Goal: Task Accomplishment & Management: Complete application form

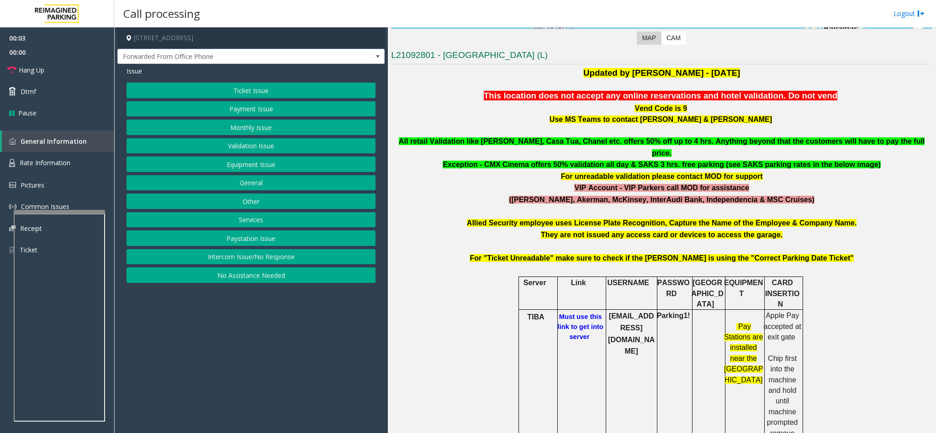
scroll to position [274, 0]
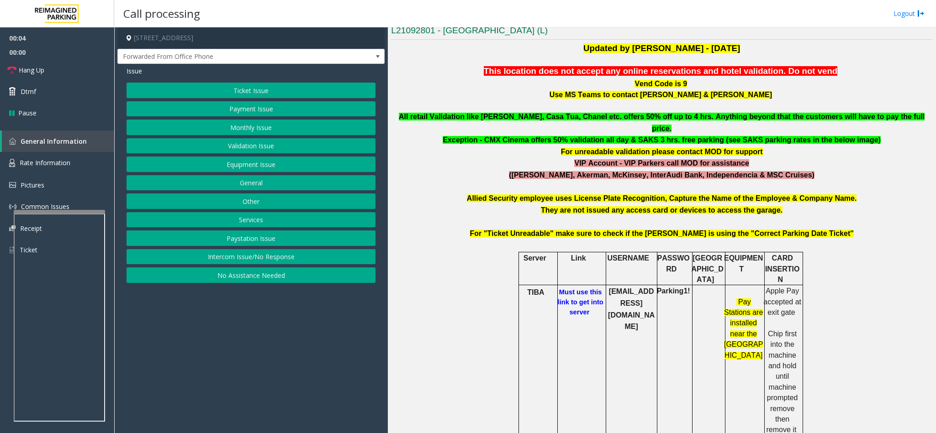
click at [573, 287] on h6 "Must use this link to get into server" at bounding box center [580, 302] width 49 height 30
click at [575, 289] on b "Must use this link to get into server" at bounding box center [581, 302] width 46 height 27
click at [252, 121] on button "Monthly Issue" at bounding box center [251, 128] width 249 height 16
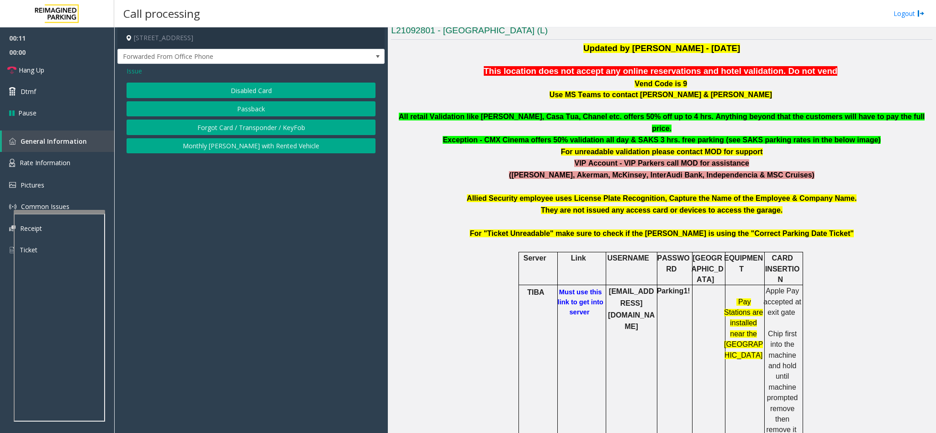
click at [247, 88] on button "Disabled Card" at bounding box center [251, 91] width 249 height 16
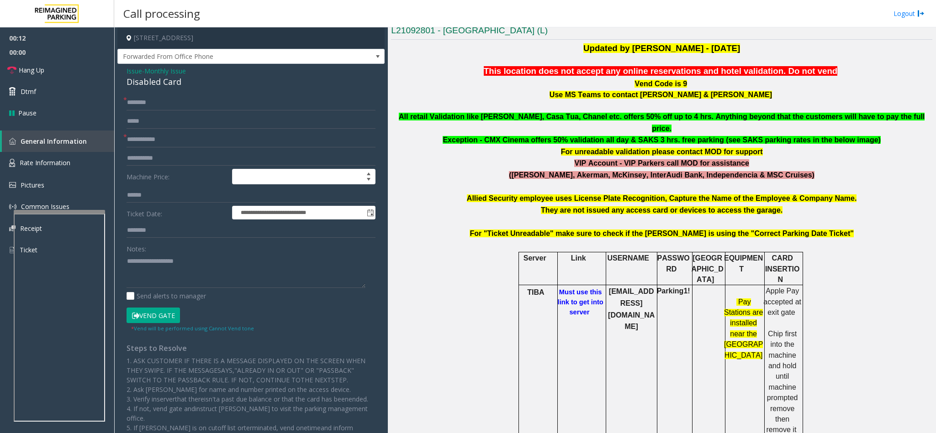
click at [169, 82] on div "Disabled Card" at bounding box center [251, 82] width 249 height 12
click at [127, 259] on textarea at bounding box center [246, 271] width 239 height 34
type textarea "**********"
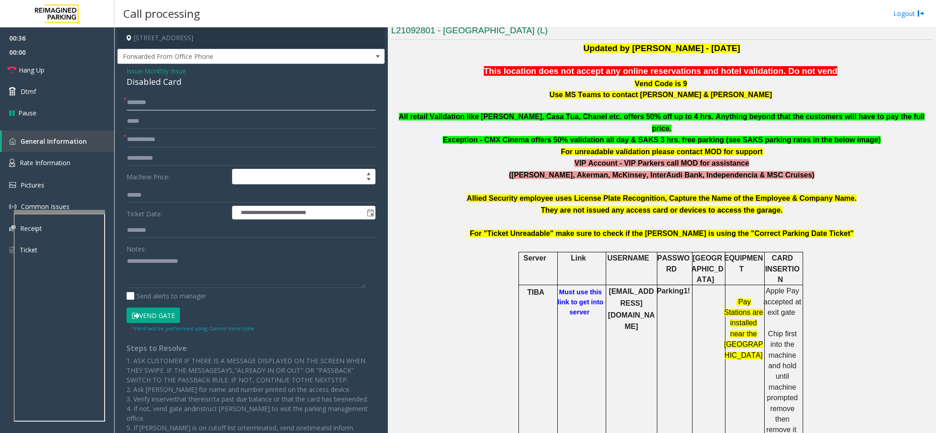
click at [158, 100] on input "text" at bounding box center [251, 103] width 249 height 16
type input "**"
drag, startPoint x: 125, startPoint y: 141, endPoint x: -3, endPoint y: 145, distance: 127.9
click at [0, 145] on html "**********" at bounding box center [468, 216] width 936 height 433
type input "****"
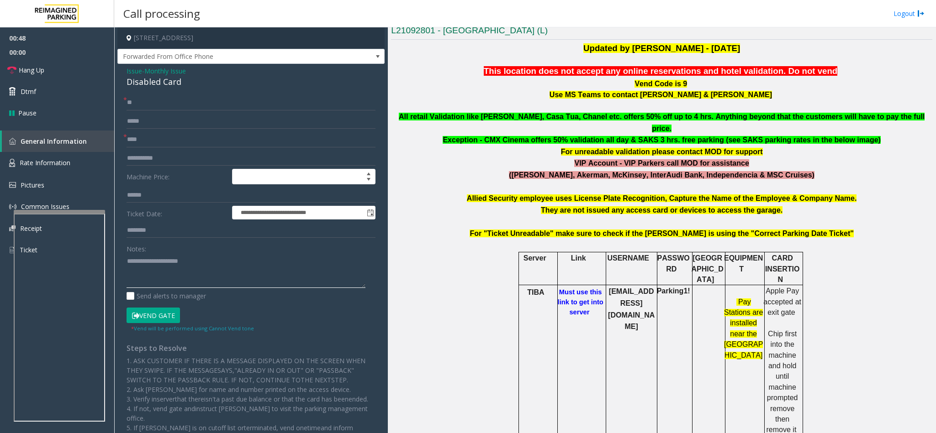
click at [211, 266] on textarea at bounding box center [246, 271] width 239 height 34
click at [140, 103] on input "**" at bounding box center [251, 103] width 249 height 16
type input "*"
click at [165, 103] on input "*****" at bounding box center [251, 103] width 249 height 16
type input "*****"
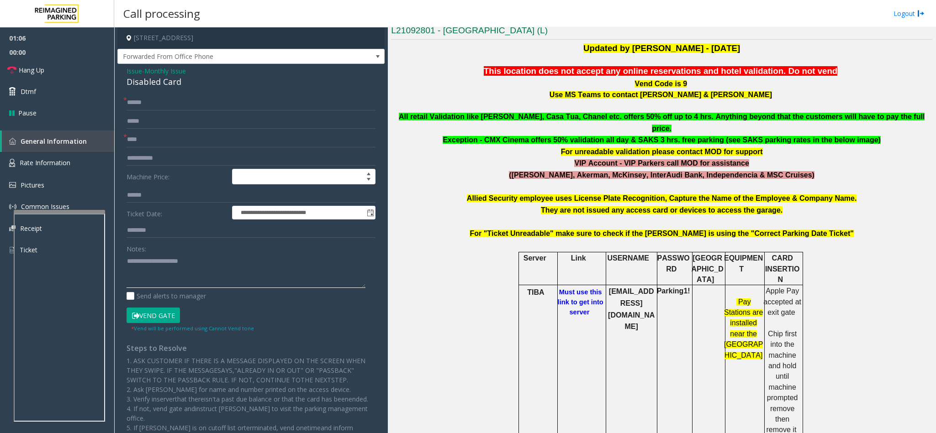
click at [195, 267] on textarea at bounding box center [246, 271] width 239 height 34
click at [166, 318] on button "Vend Gate" at bounding box center [153, 316] width 53 height 16
click at [195, 262] on textarea at bounding box center [246, 271] width 239 height 34
type textarea "**********"
click at [190, 106] on input "*****" at bounding box center [251, 103] width 249 height 16
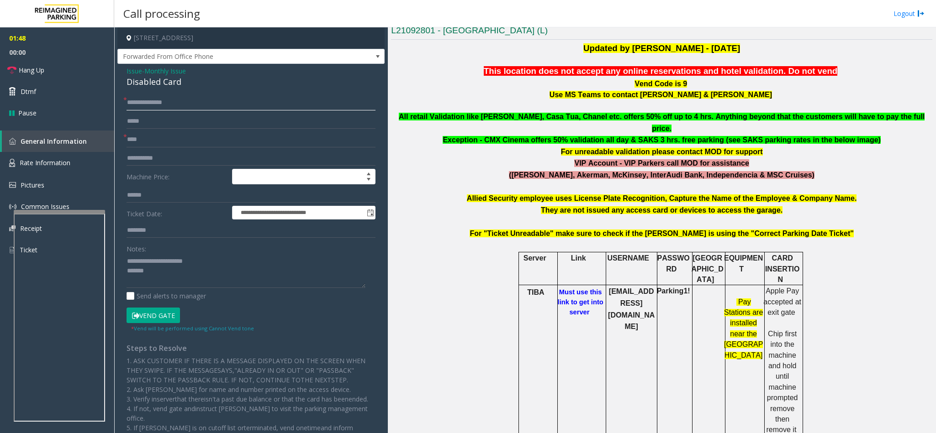
type input "**********"
click at [163, 311] on button "Vend Gate" at bounding box center [153, 316] width 53 height 16
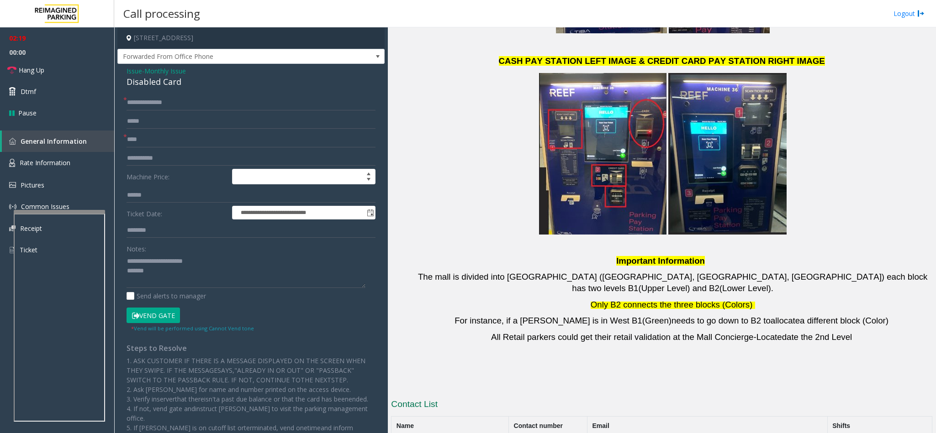
scroll to position [1879, 0]
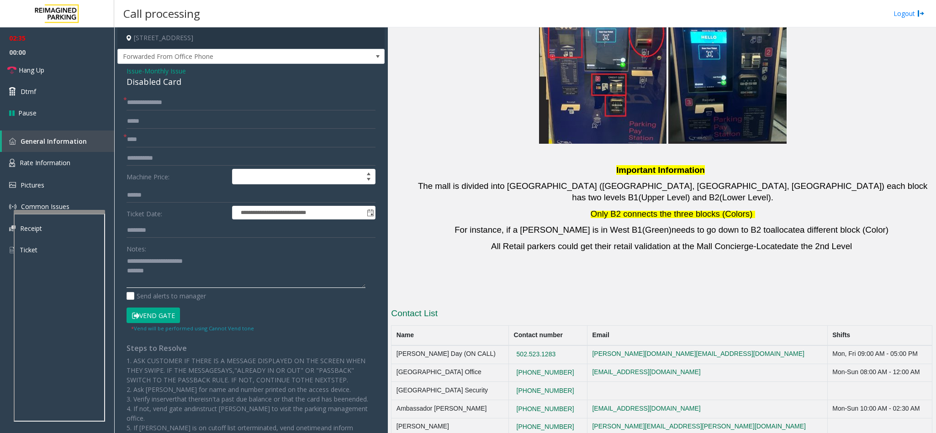
click at [151, 271] on textarea at bounding box center [246, 271] width 239 height 34
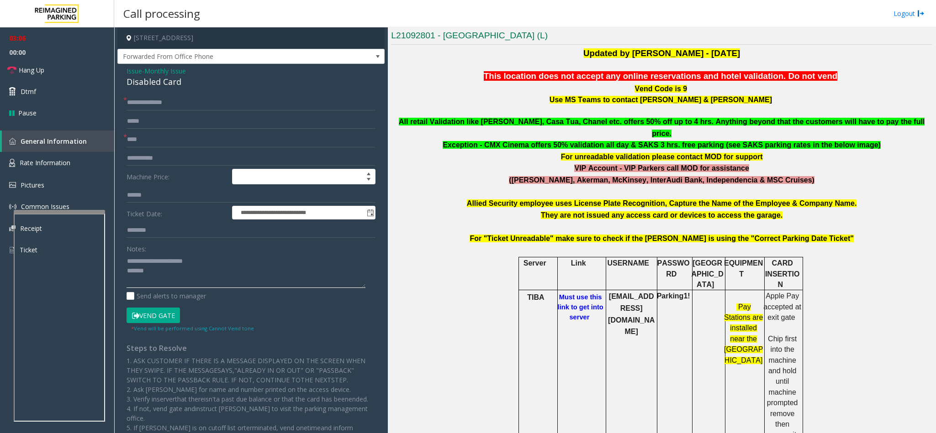
scroll to position [274, 0]
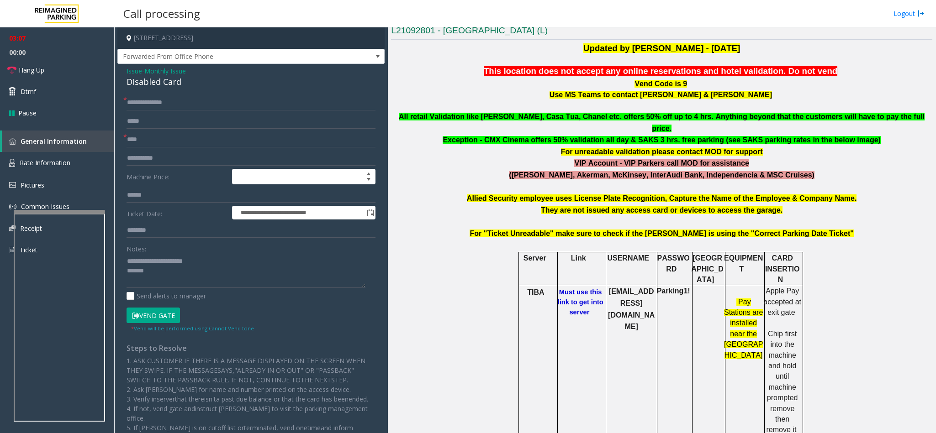
click at [579, 289] on b "Must use this link to get into server" at bounding box center [581, 302] width 46 height 27
click at [172, 273] on textarea at bounding box center [246, 271] width 239 height 34
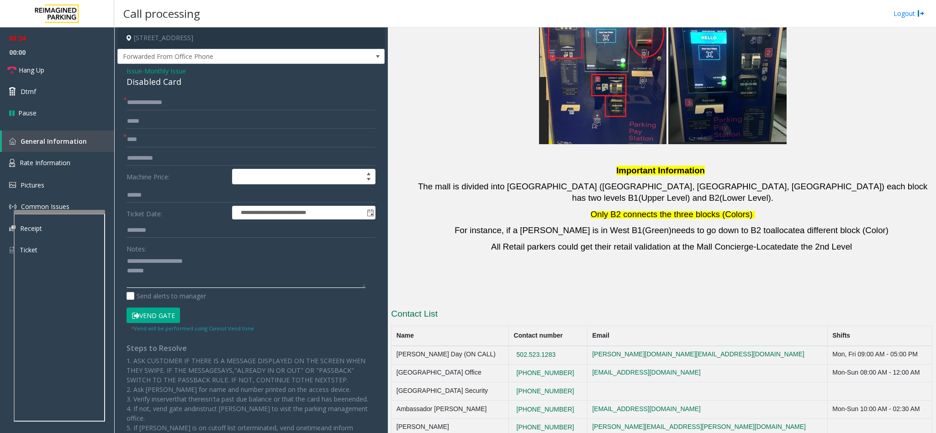
scroll to position [1879, 0]
copy tr "502.523.1283"
drag, startPoint x: 576, startPoint y: 247, endPoint x: 497, endPoint y: 246, distance: 78.6
click at [497, 346] on tr "[PERSON_NAME] Day (ON CALL) [PHONE_NUMBER] [PERSON_NAME][DOMAIN_NAME][EMAIL_ADD…" at bounding box center [661, 355] width 541 height 18
click at [506, 418] on td "[PERSON_NAME]" at bounding box center [449, 427] width 117 height 18
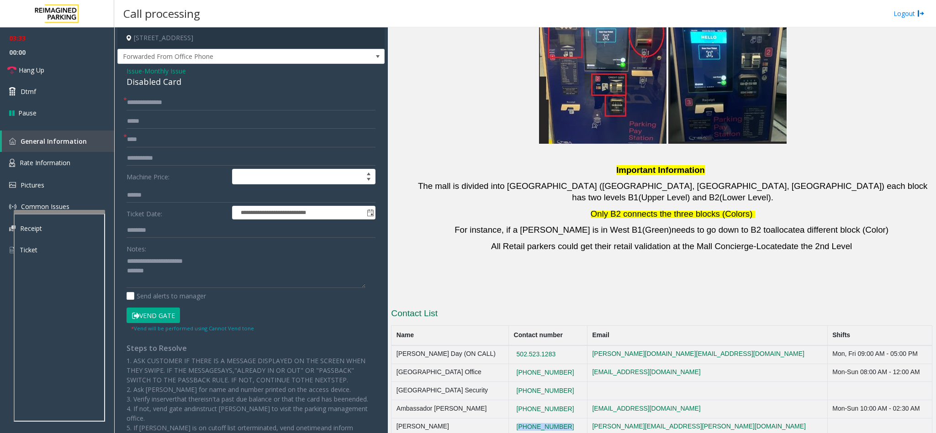
copy button "[PHONE_NUMBER]"
drag, startPoint x: 575, startPoint y: 319, endPoint x: 518, endPoint y: 319, distance: 57.1
click at [518, 418] on td "[PHONE_NUMBER]" at bounding box center [548, 427] width 79 height 18
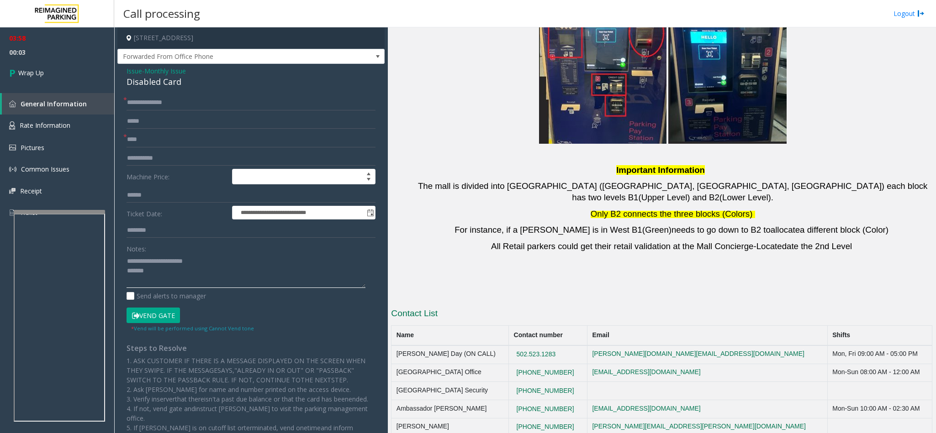
click at [167, 269] on textarea at bounding box center [246, 271] width 239 height 34
copy tr "[PHONE_NUMBER]"
drag, startPoint x: 558, startPoint y: 282, endPoint x: 374, endPoint y: 241, distance: 188.1
click at [502, 382] on tr "[GEOGRAPHIC_DATA] Security [PHONE_NUMBER]" at bounding box center [661, 391] width 541 height 18
click at [170, 269] on textarea at bounding box center [246, 271] width 239 height 34
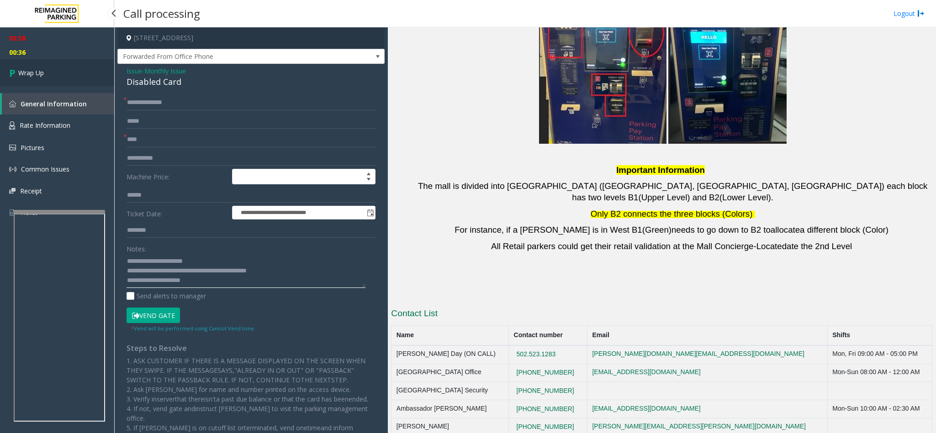
type textarea "**********"
click at [48, 73] on link "Wrap Up" at bounding box center [57, 72] width 114 height 27
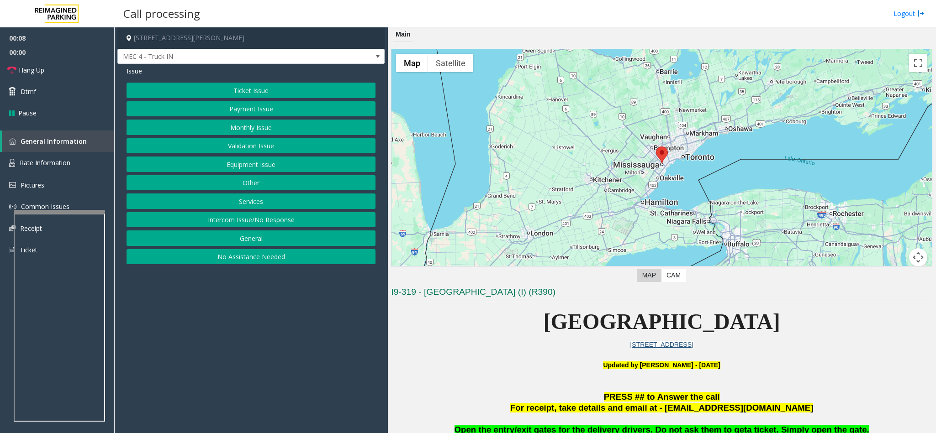
click at [269, 226] on button "Intercom Issue/No Response" at bounding box center [251, 220] width 249 height 16
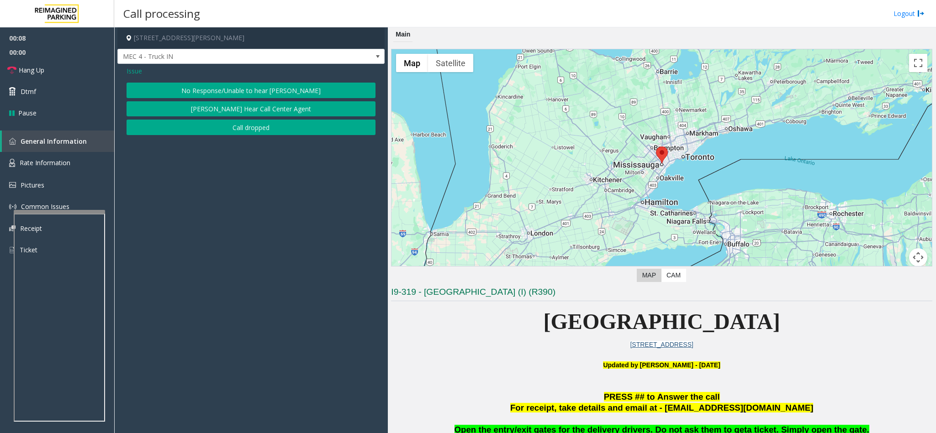
click at [210, 92] on button "No Response/Unable to hear [PERSON_NAME]" at bounding box center [251, 91] width 249 height 16
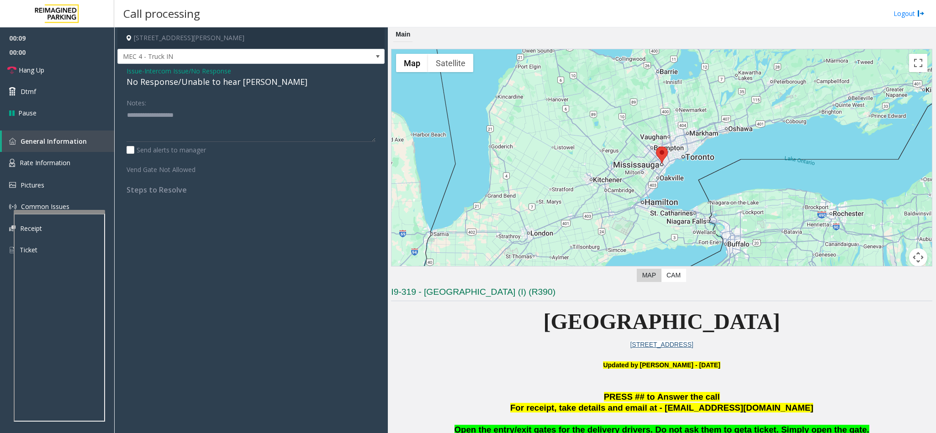
click at [178, 83] on div "No Response/Unable to hear [PERSON_NAME]" at bounding box center [251, 82] width 249 height 12
click at [248, 118] on textarea at bounding box center [251, 125] width 249 height 34
type textarea "**********"
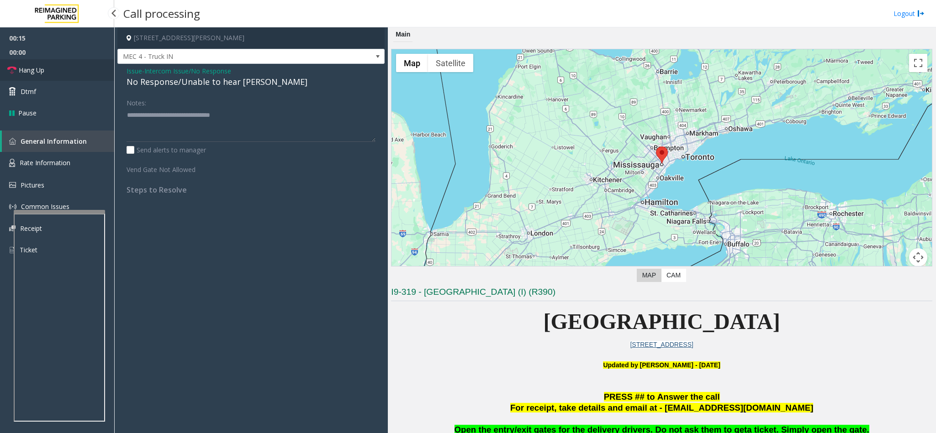
click at [89, 66] on link "Hang Up" at bounding box center [57, 69] width 114 height 21
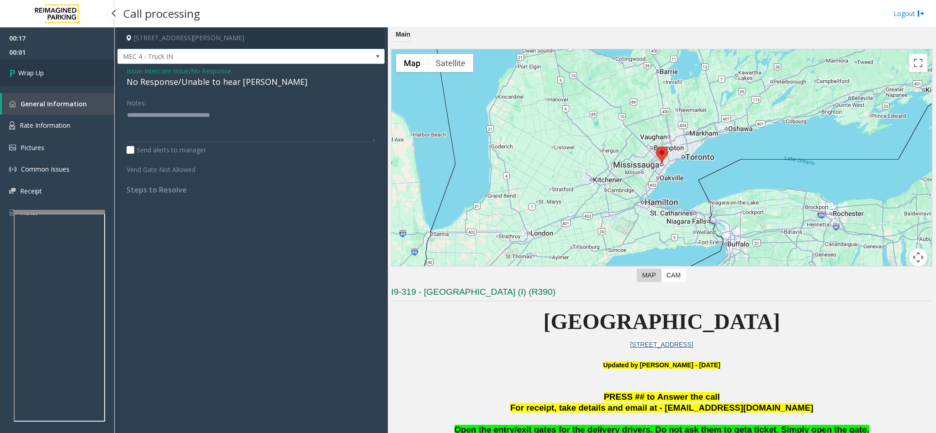
click at [90, 69] on link "Wrap Up" at bounding box center [57, 72] width 114 height 27
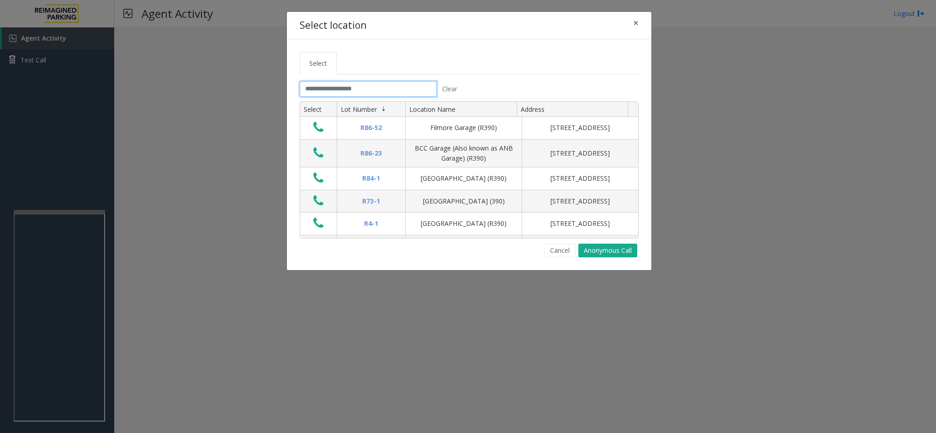
click at [333, 96] on input "text" at bounding box center [368, 89] width 137 height 16
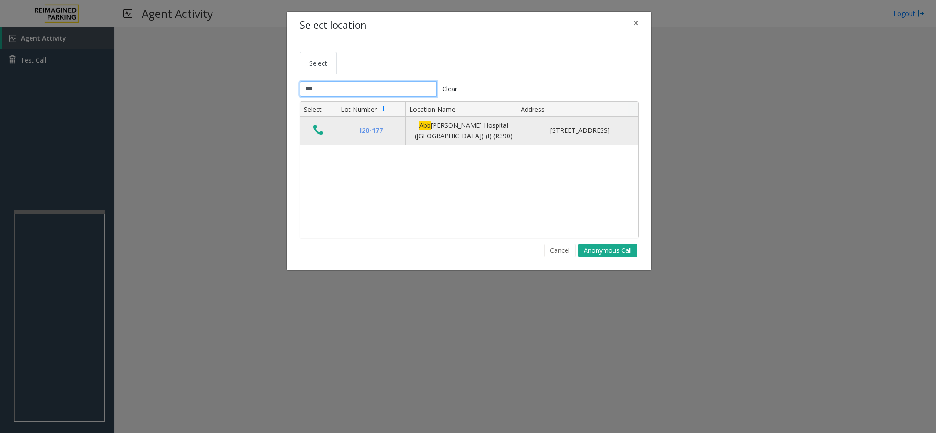
type input "***"
click at [319, 130] on icon "Data table" at bounding box center [318, 130] width 10 height 13
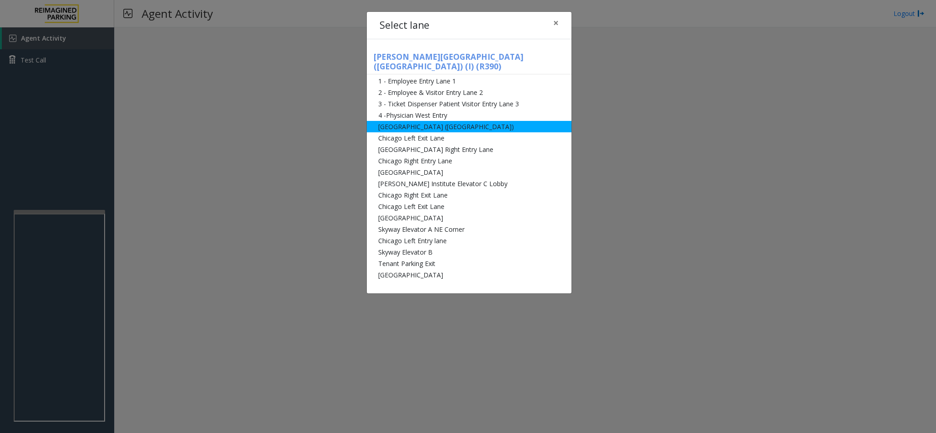
click at [407, 121] on li "[GEOGRAPHIC_DATA] ([GEOGRAPHIC_DATA])" at bounding box center [469, 126] width 205 height 11
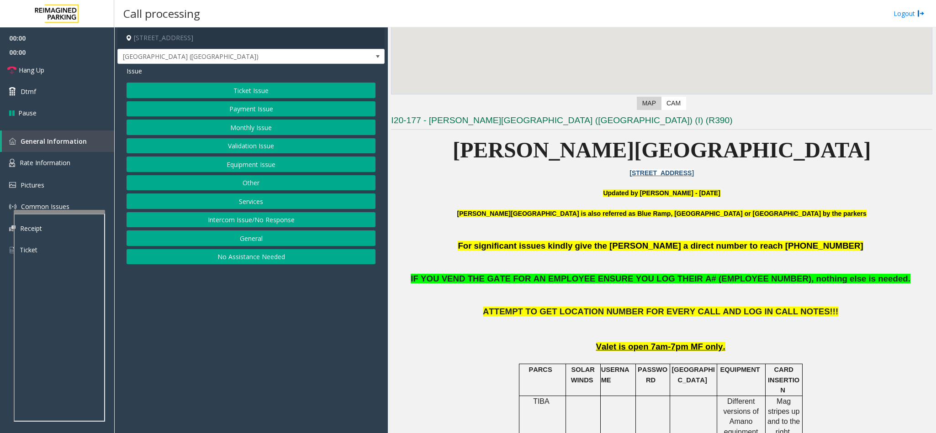
scroll to position [206, 0]
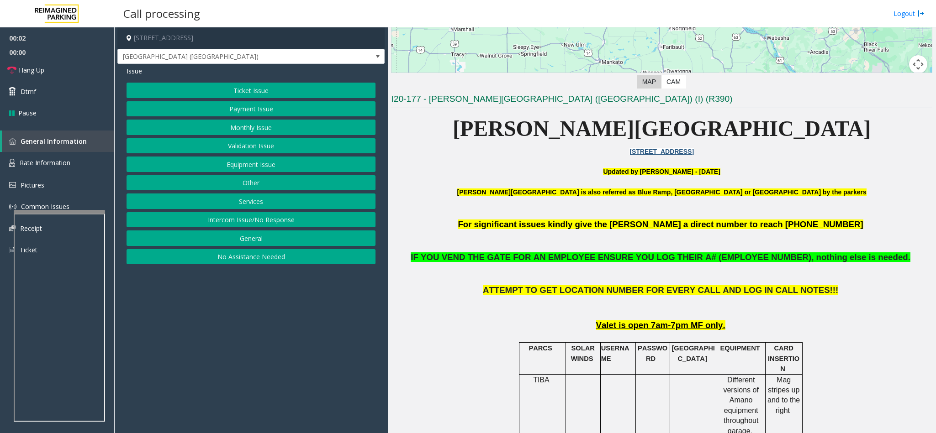
click at [259, 179] on button "Other" at bounding box center [251, 183] width 249 height 16
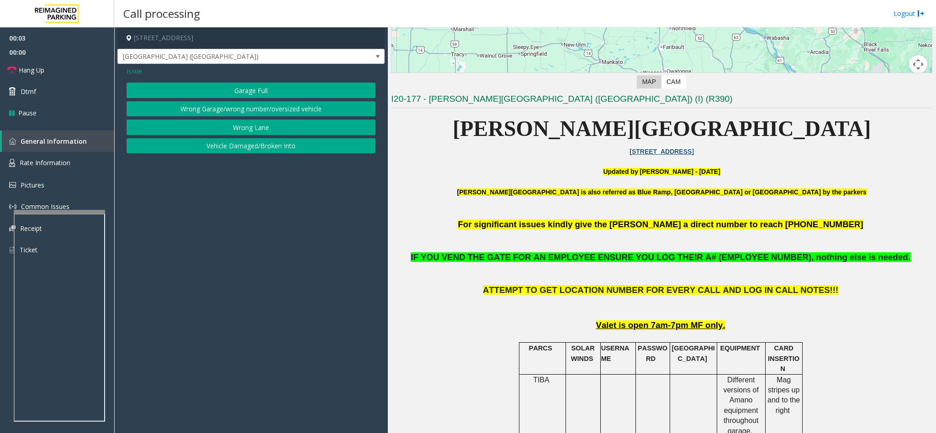
click at [238, 109] on button "Wrong Garage/wrong number/oversized vehicle" at bounding box center [251, 109] width 249 height 16
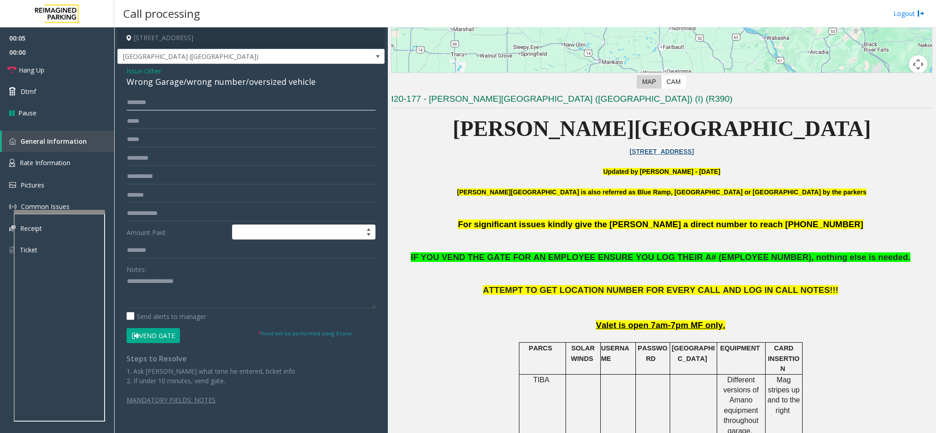
click at [164, 104] on input "text" at bounding box center [251, 103] width 249 height 16
type input "*"
drag, startPoint x: 163, startPoint y: 103, endPoint x: 53, endPoint y: 107, distance: 110.6
click at [56, 105] on app-root "00:24 00:00 Hang Up Dtmf Pause General Information Rate Information Pictures Co…" at bounding box center [468, 216] width 936 height 433
type input "****"
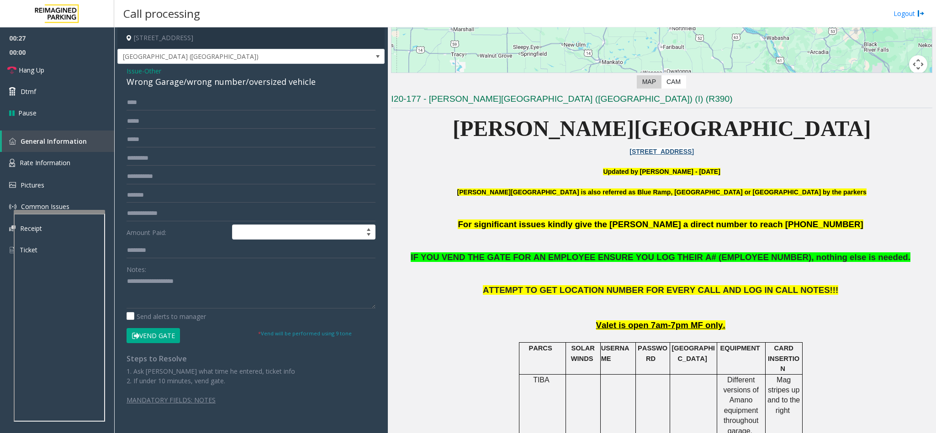
click at [142, 327] on form "**** Amount Paid: Notes: Send alerts to manager Vend Gate * Vend will be perfor…" at bounding box center [251, 219] width 249 height 248
click at [143, 336] on button "Vend Gate" at bounding box center [153, 336] width 53 height 16
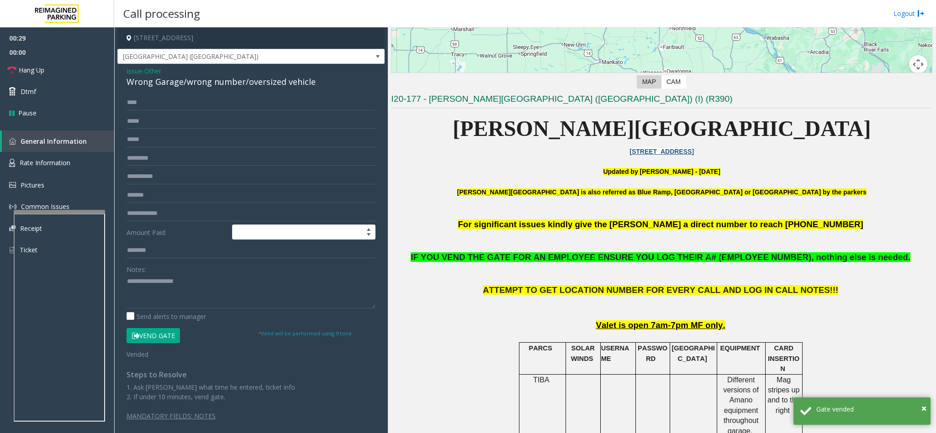
click at [173, 83] on div "Wrong Garage/wrong number/oversized vehicle" at bounding box center [251, 82] width 249 height 12
click at [293, 293] on textarea at bounding box center [246, 291] width 239 height 34
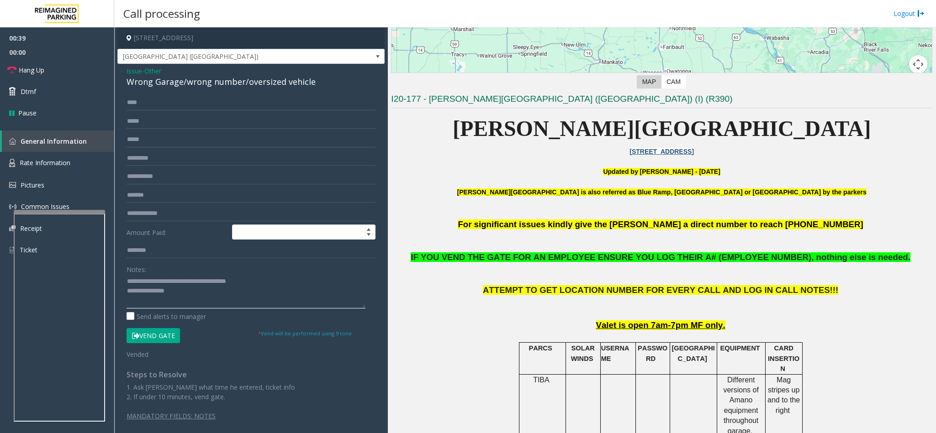
click at [127, 281] on textarea at bounding box center [246, 291] width 239 height 34
click at [69, 65] on link "Hang Up" at bounding box center [57, 69] width 114 height 21
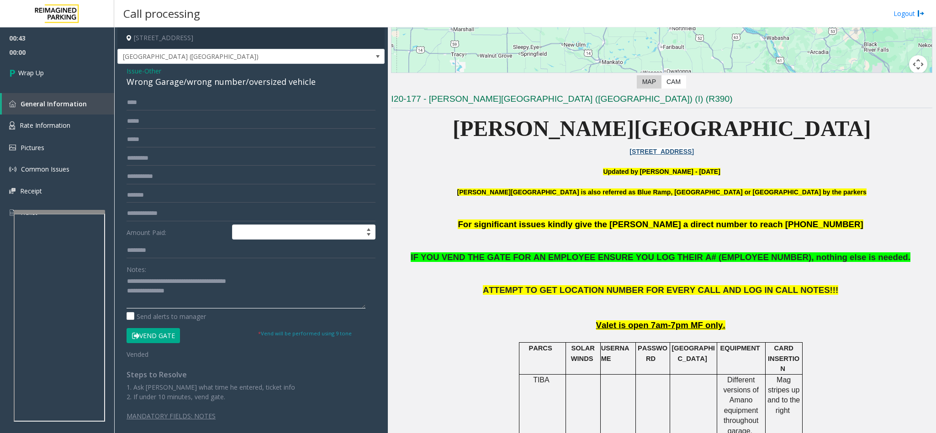
click at [129, 285] on textarea at bounding box center [246, 291] width 239 height 34
click at [127, 289] on textarea at bounding box center [246, 291] width 239 height 34
type textarea "**********"
click at [40, 75] on span "Wrap Up" at bounding box center [31, 73] width 26 height 10
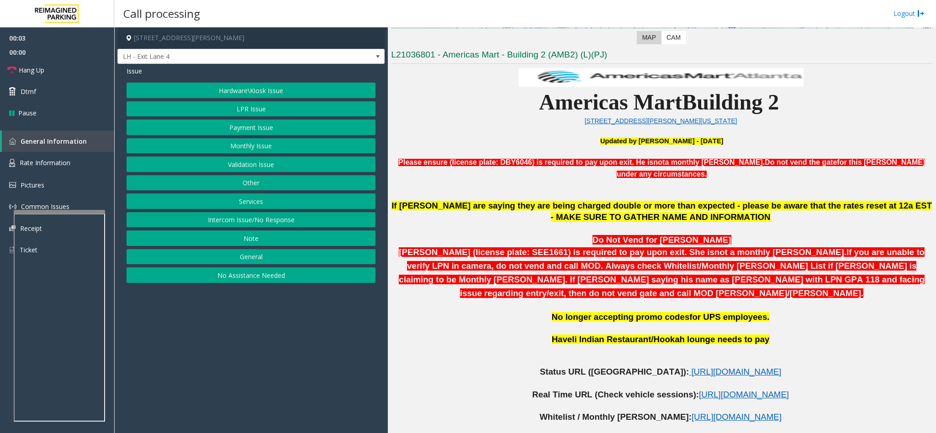
scroll to position [274, 0]
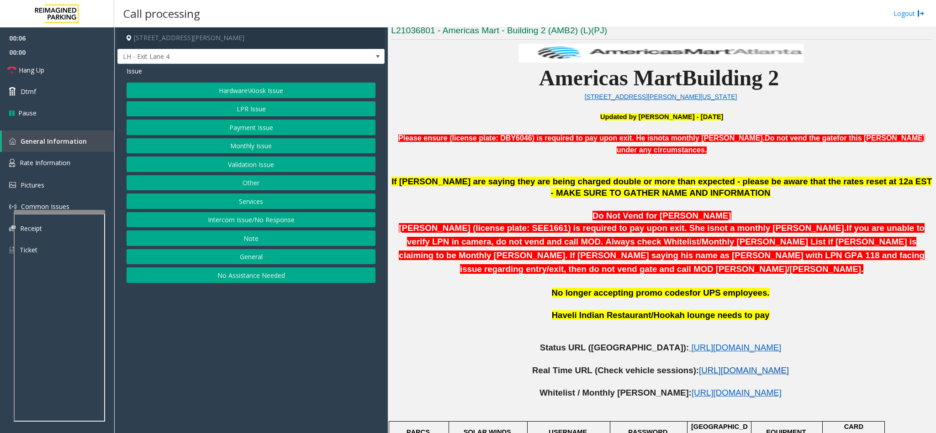
click at [699, 366] on span "[URL][DOMAIN_NAME]" at bounding box center [744, 371] width 90 height 10
click at [259, 227] on button "Intercom Issue/No Response" at bounding box center [251, 220] width 249 height 16
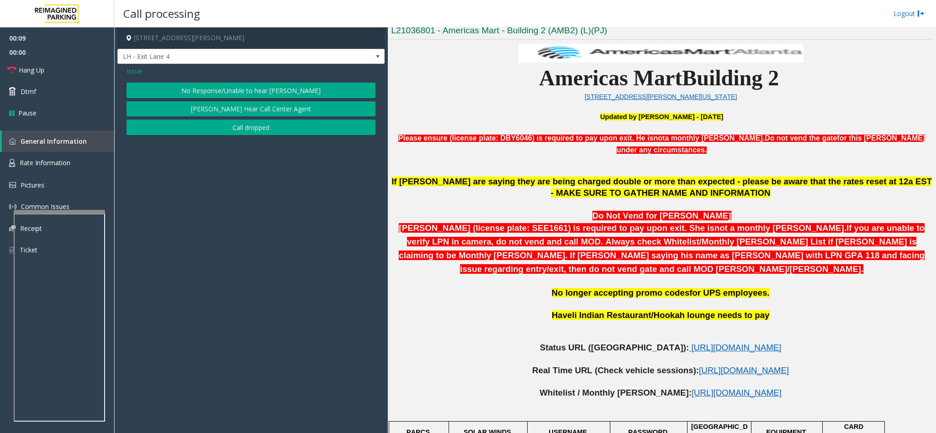
click at [195, 88] on button "No Response/Unable to hear [PERSON_NAME]" at bounding box center [251, 91] width 249 height 16
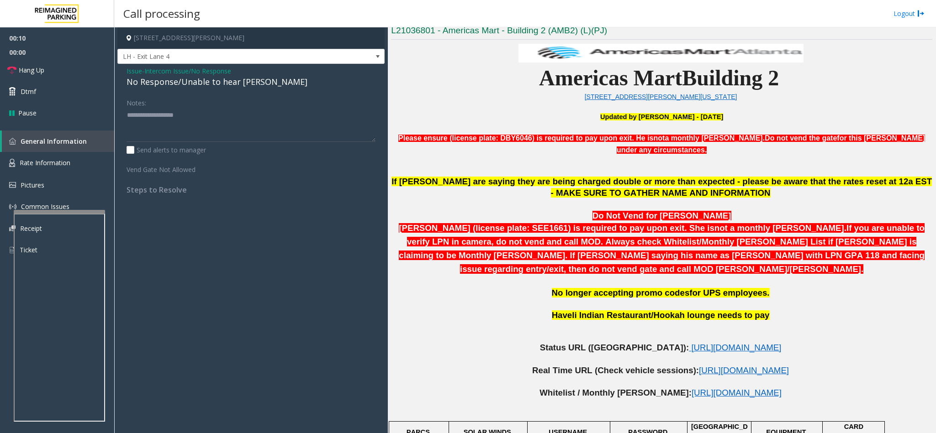
click at [173, 81] on div "No Response/Unable to hear [PERSON_NAME]" at bounding box center [251, 82] width 249 height 12
click at [173, 80] on div "No Response/Unable to hear [PERSON_NAME]" at bounding box center [251, 82] width 249 height 12
click at [235, 118] on textarea at bounding box center [251, 125] width 249 height 34
type textarea "**********"
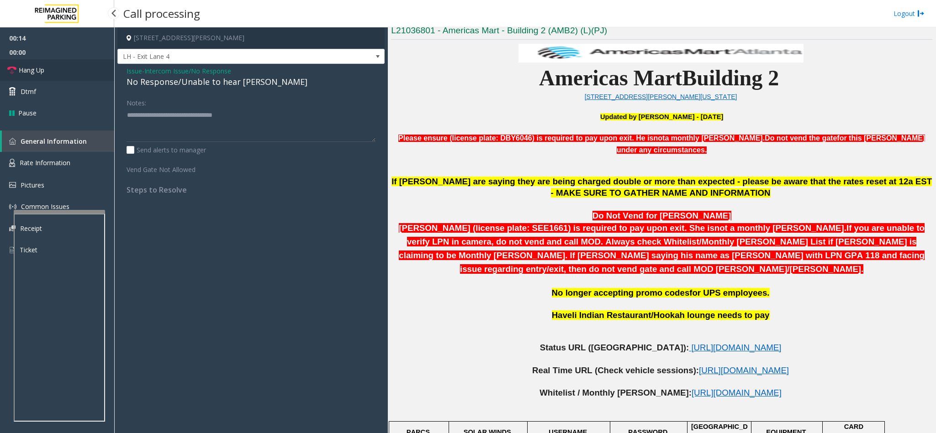
click at [93, 73] on link "Hang Up" at bounding box center [57, 69] width 114 height 21
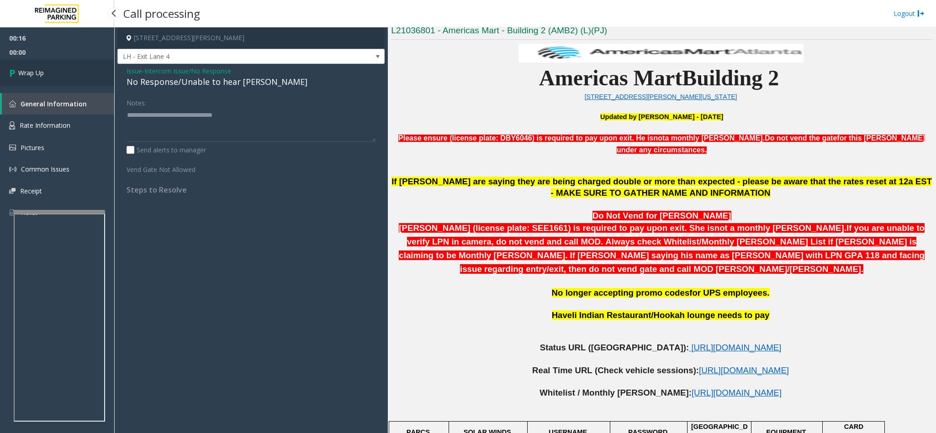
click at [93, 70] on link "Wrap Up" at bounding box center [57, 72] width 114 height 27
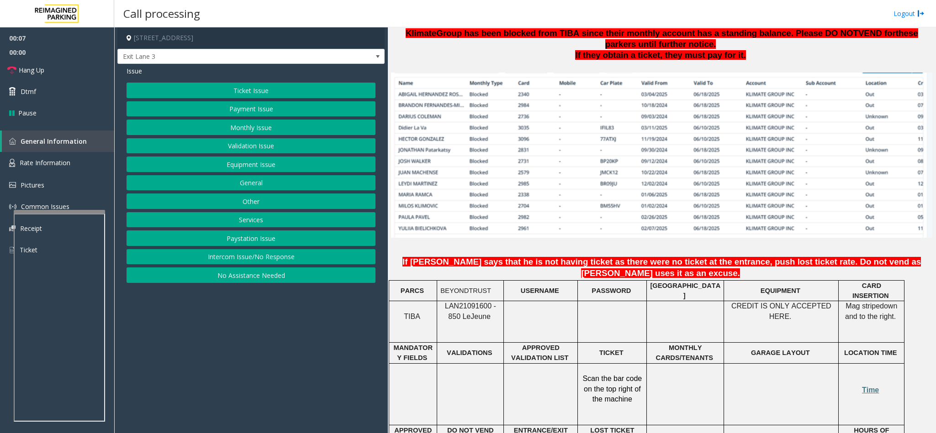
scroll to position [617, 0]
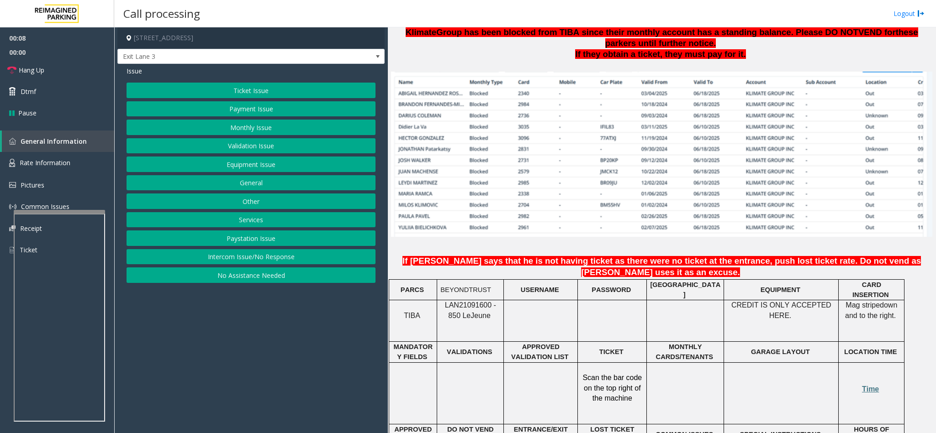
click at [464, 301] on span "LAN21091600 - 850 Le" at bounding box center [470, 310] width 51 height 18
copy span "LAN21091600"
click at [277, 134] on button "Monthly Issue" at bounding box center [251, 128] width 249 height 16
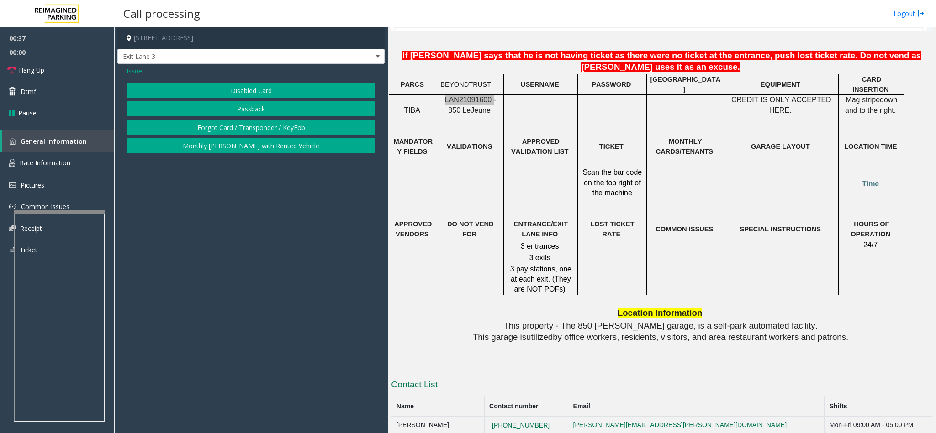
scroll to position [891, 0]
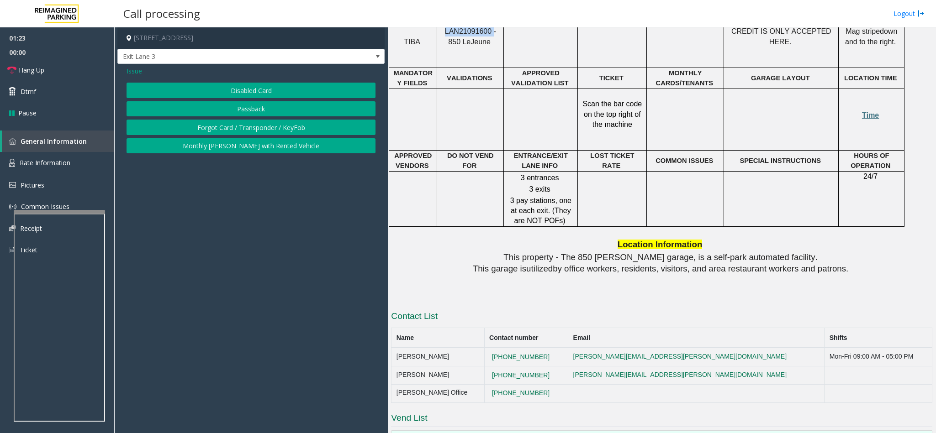
click at [233, 111] on button "Passback" at bounding box center [251, 109] width 249 height 16
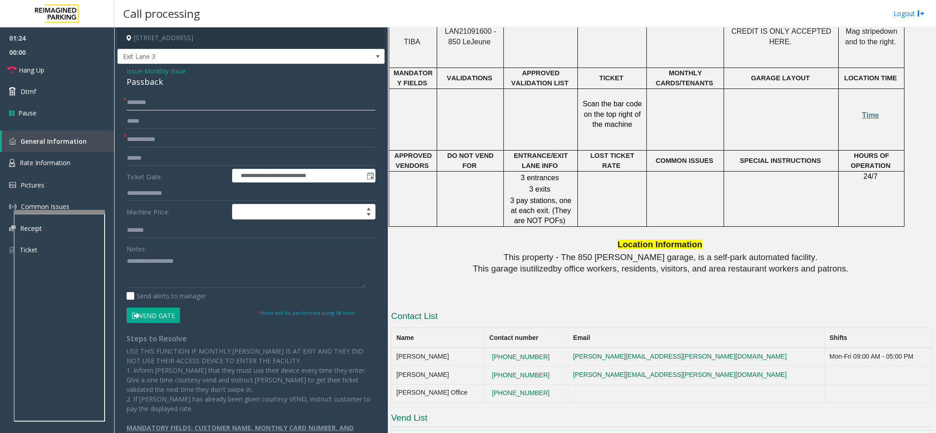
click at [162, 105] on input "text" at bounding box center [251, 103] width 249 height 16
type input "**********"
click at [72, 72] on link "Hang Up" at bounding box center [57, 69] width 114 height 21
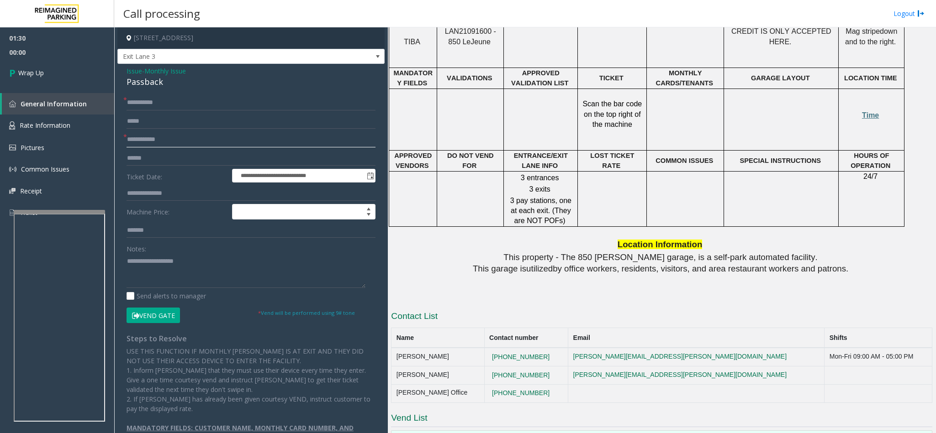
click at [132, 140] on input "text" at bounding box center [251, 140] width 249 height 16
type input "****"
click at [145, 81] on div "Passback" at bounding box center [251, 82] width 249 height 12
click at [146, 80] on div "Passback" at bounding box center [251, 82] width 249 height 12
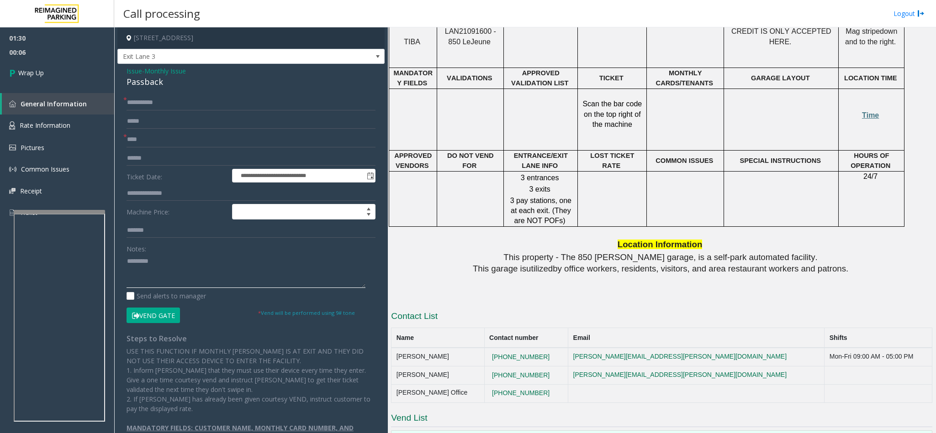
click at [127, 261] on textarea at bounding box center [246, 271] width 239 height 34
click at [237, 274] on textarea at bounding box center [246, 271] width 239 height 34
type textarea "**********"
click at [40, 79] on link "Wrap Up" at bounding box center [57, 72] width 114 height 27
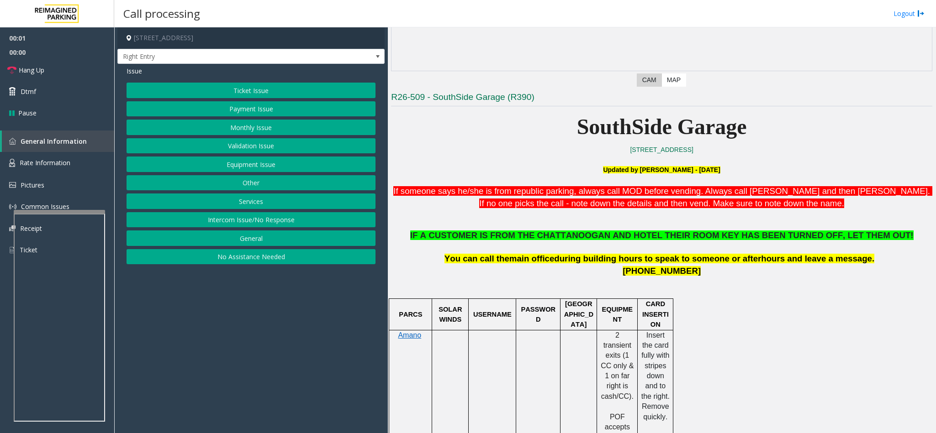
scroll to position [274, 0]
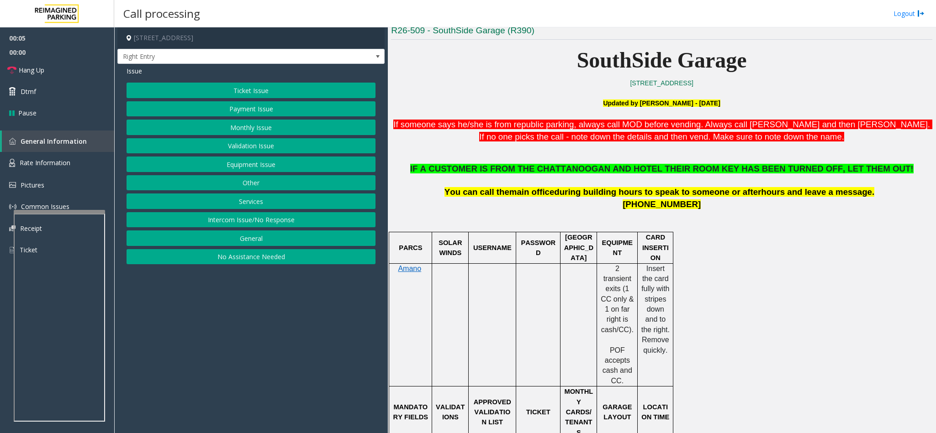
click at [257, 170] on button "Equipment Issue" at bounding box center [251, 165] width 249 height 16
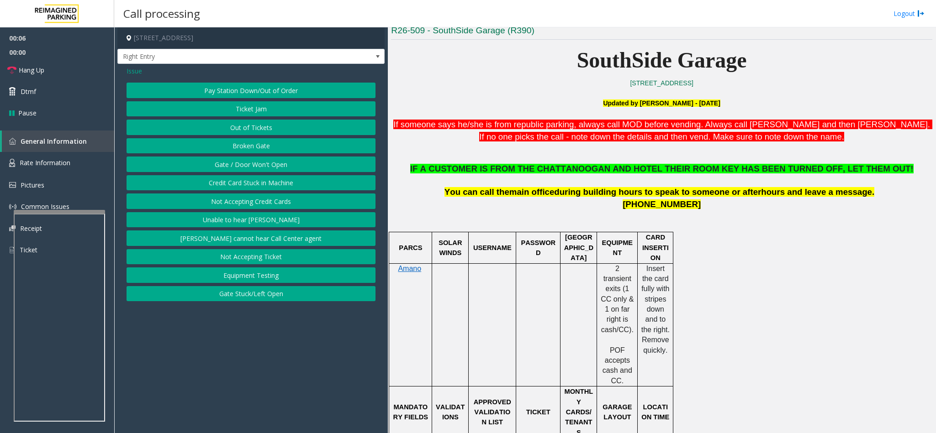
click at [251, 111] on button "Ticket Jam" at bounding box center [251, 109] width 249 height 16
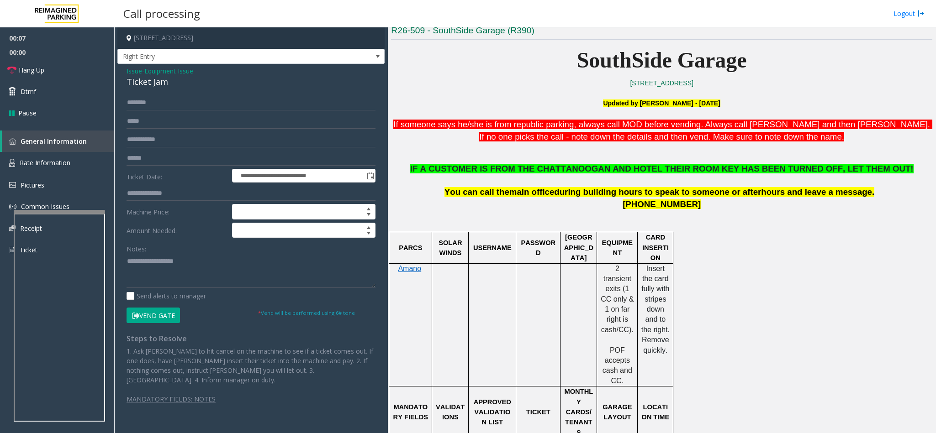
click at [132, 69] on span "Issue" at bounding box center [135, 71] width 16 height 10
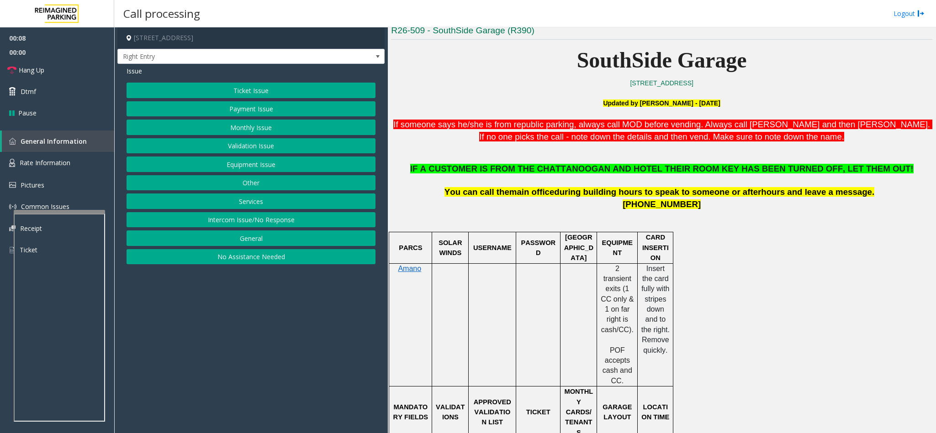
click at [253, 203] on button "Services" at bounding box center [251, 202] width 249 height 16
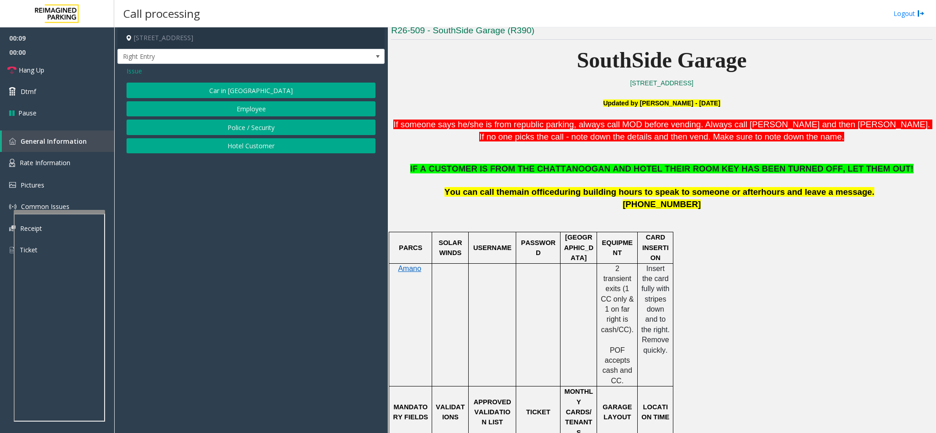
click at [137, 69] on span "Issue" at bounding box center [135, 71] width 16 height 10
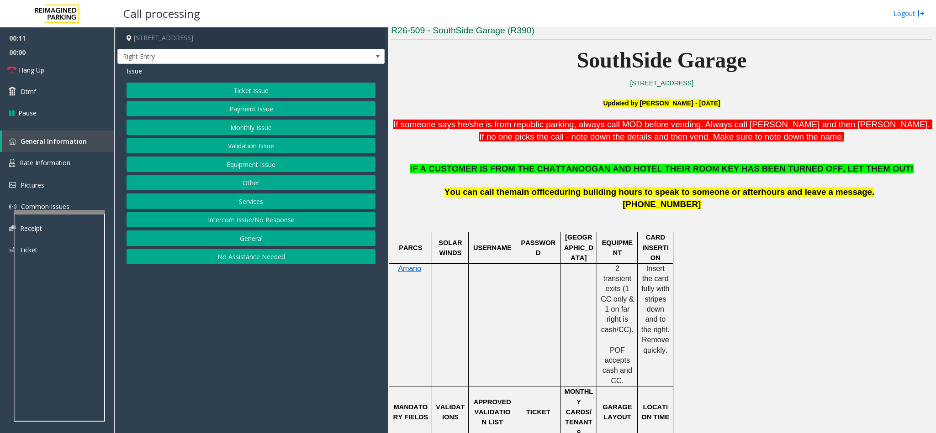
click at [273, 189] on button "Other" at bounding box center [251, 183] width 249 height 16
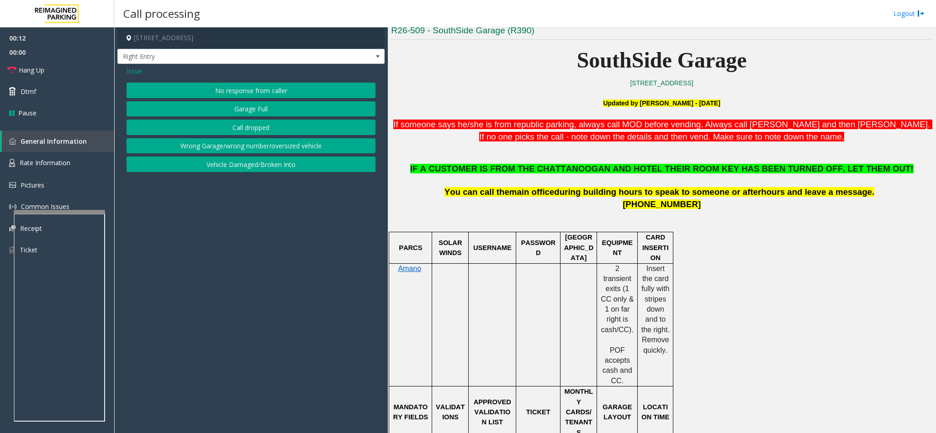
click at [141, 69] on span "Issue" at bounding box center [135, 71] width 16 height 10
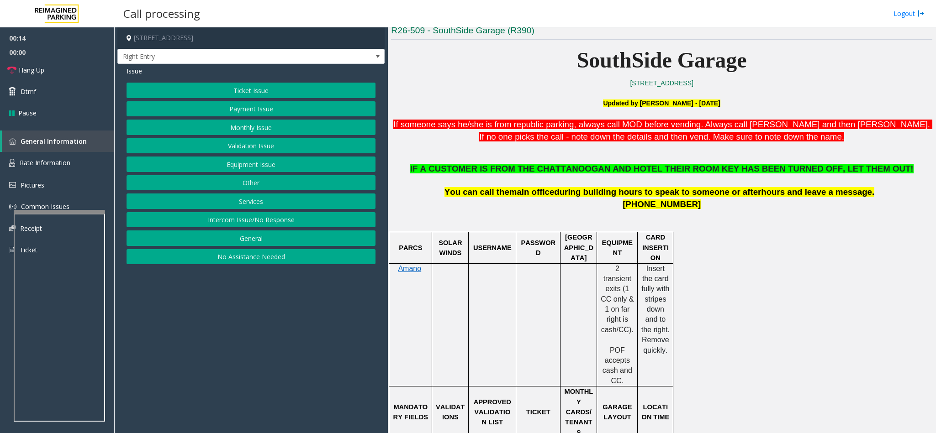
click at [244, 198] on button "Services" at bounding box center [251, 202] width 249 height 16
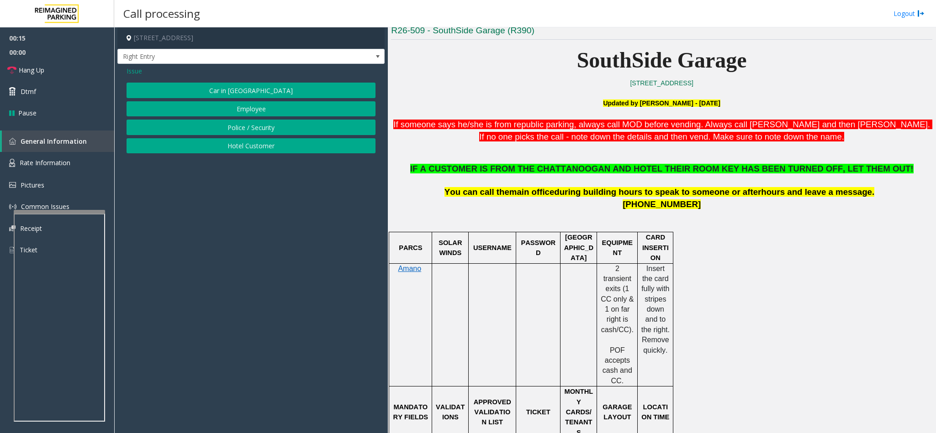
click at [127, 70] on span "Issue" at bounding box center [135, 71] width 16 height 10
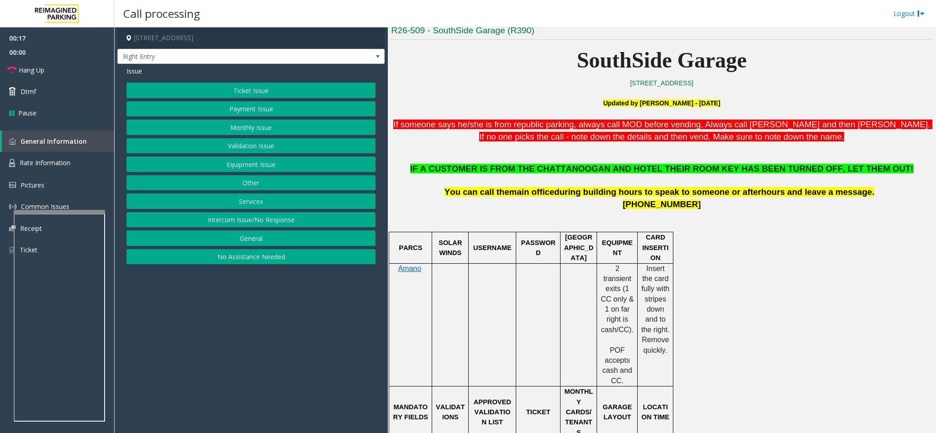
click at [229, 162] on button "Equipment Issue" at bounding box center [251, 165] width 249 height 16
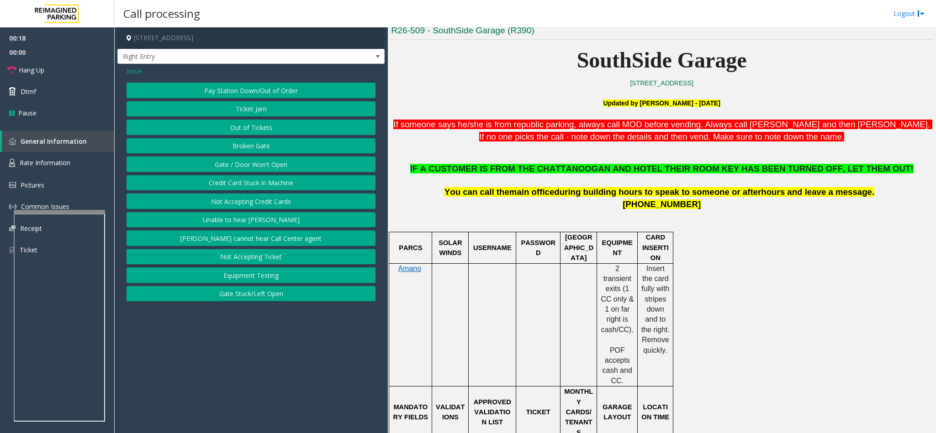
click at [220, 124] on button "Out of Tickets" at bounding box center [251, 128] width 249 height 16
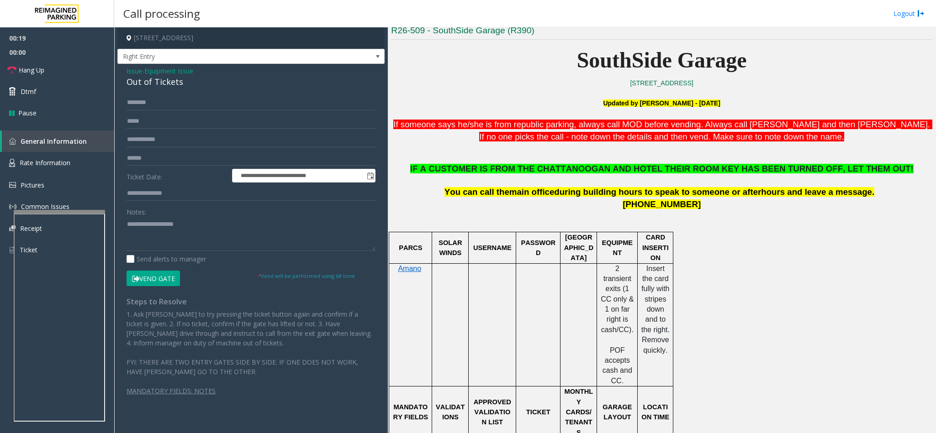
click at [167, 282] on button "Vend Gate" at bounding box center [153, 279] width 53 height 16
click at [144, 79] on div "Out of Tickets" at bounding box center [251, 82] width 249 height 12
click at [143, 79] on div "Out of Tickets" at bounding box center [251, 82] width 249 height 12
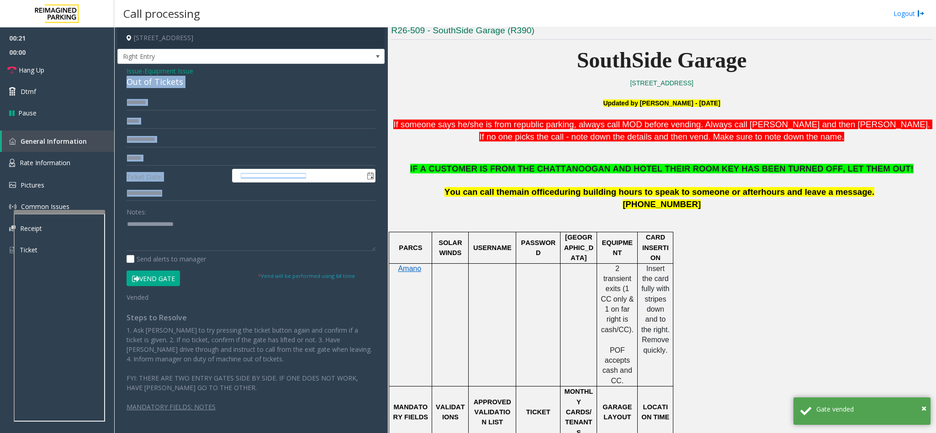
drag, startPoint x: 144, startPoint y: 79, endPoint x: 175, endPoint y: 234, distance: 158.0
click at [175, 234] on div "**********" at bounding box center [250, 247] width 267 height 367
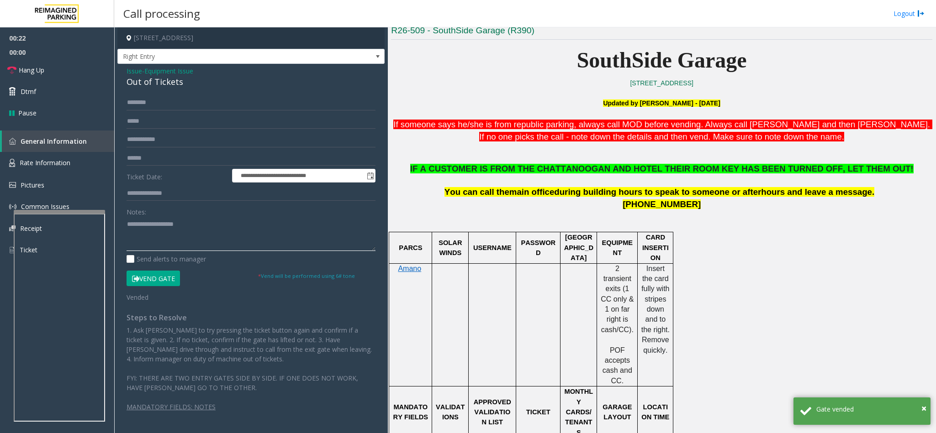
click at [179, 237] on textarea at bounding box center [251, 234] width 249 height 34
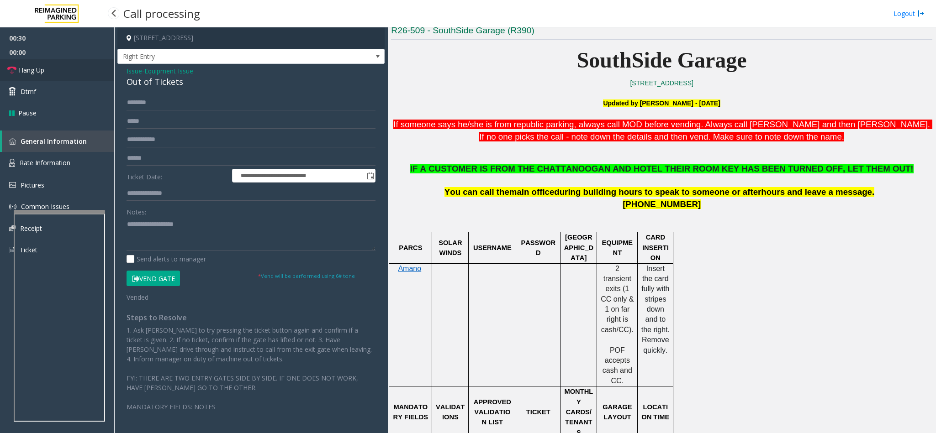
click at [70, 73] on link "Hang Up" at bounding box center [57, 69] width 114 height 21
click at [149, 85] on div "Out of Tickets" at bounding box center [251, 82] width 249 height 12
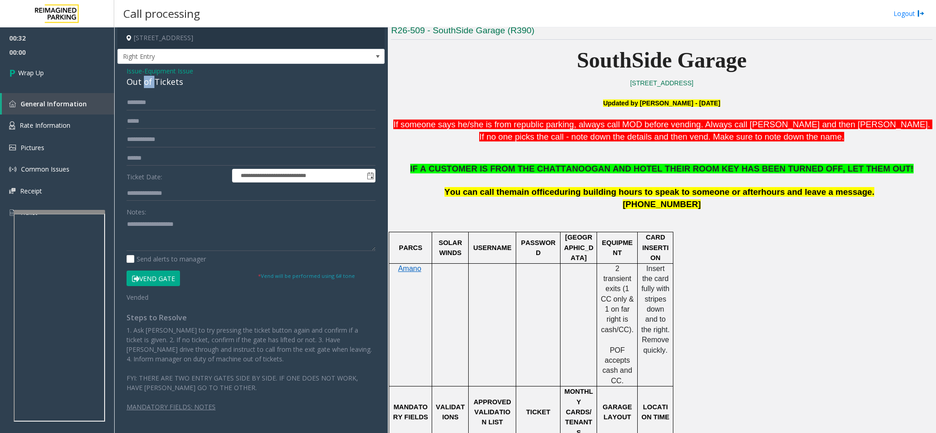
click at [149, 85] on div "Out of Tickets" at bounding box center [251, 82] width 249 height 12
click at [127, 221] on textarea at bounding box center [251, 234] width 249 height 34
click at [210, 228] on textarea at bounding box center [251, 234] width 249 height 34
type textarea "**********"
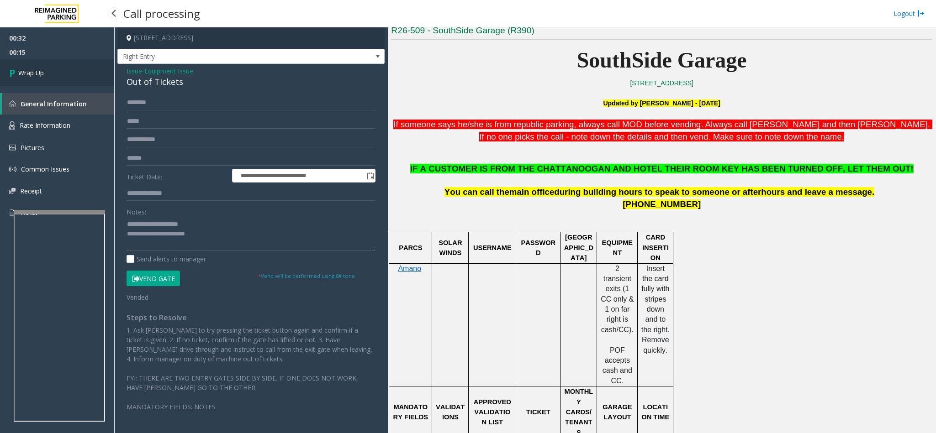
click at [88, 81] on link "Wrap Up" at bounding box center [57, 72] width 114 height 27
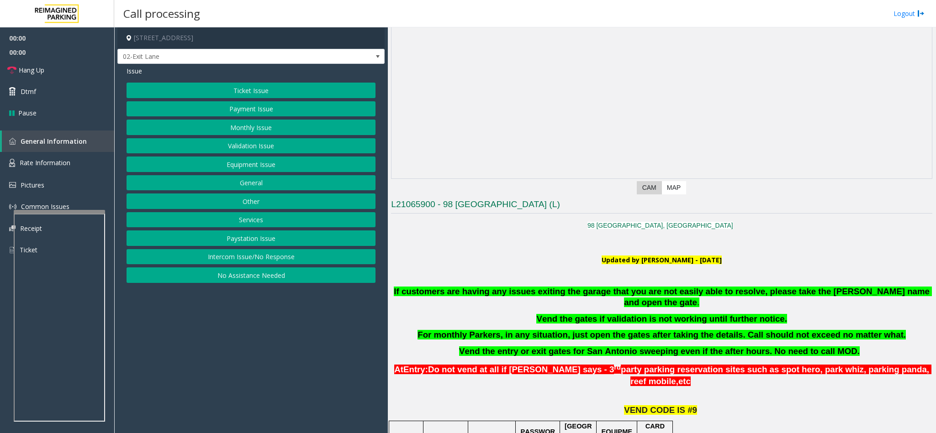
scroll to position [274, 0]
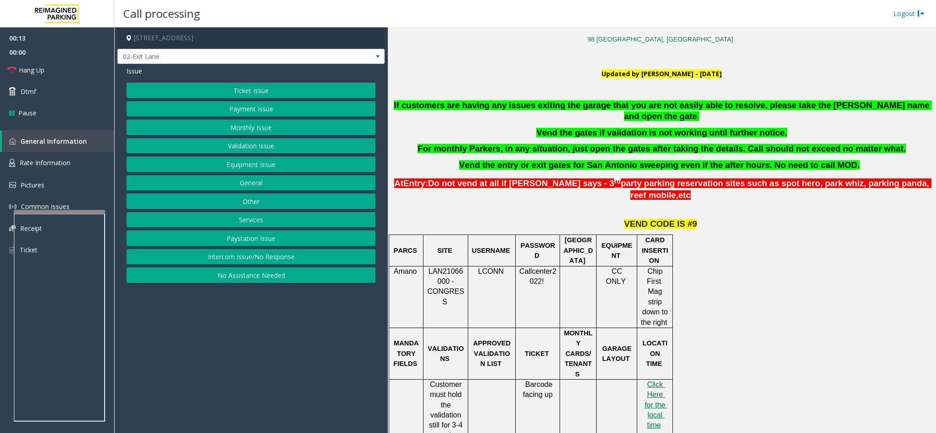
click at [233, 88] on button "Ticket Issue" at bounding box center [251, 91] width 249 height 16
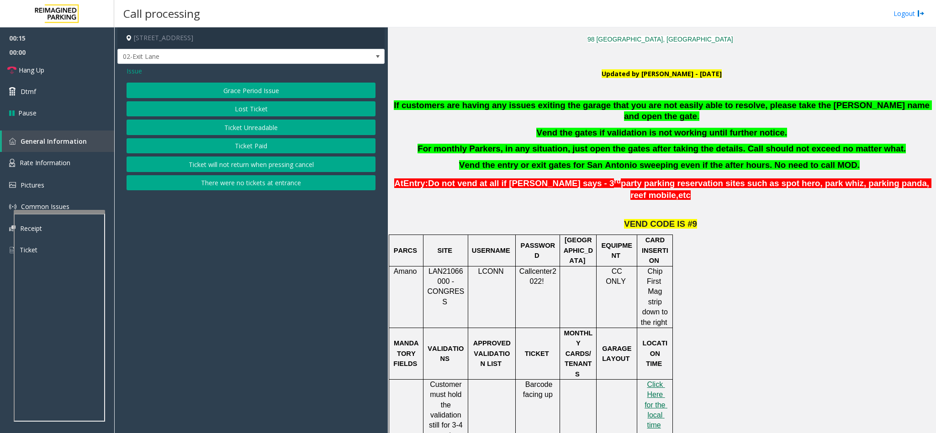
click at [248, 127] on button "Ticket Unreadable" at bounding box center [251, 128] width 249 height 16
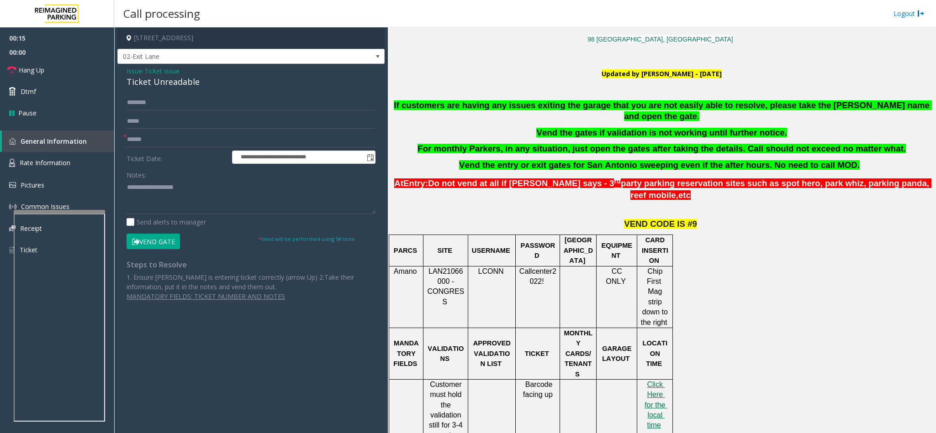
click at [143, 85] on div "Ticket Unreadable" at bounding box center [251, 82] width 249 height 12
click at [128, 187] on textarea at bounding box center [251, 197] width 249 height 34
click at [232, 192] on textarea at bounding box center [251, 197] width 249 height 34
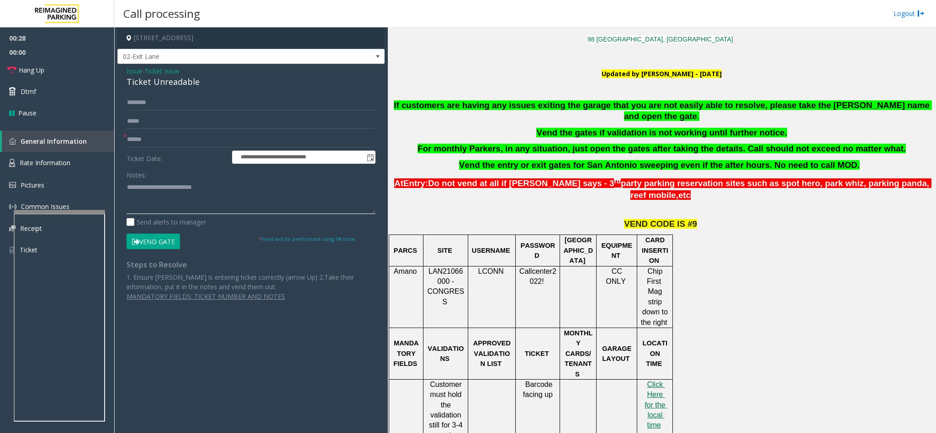
type textarea "**********"
drag, startPoint x: 218, startPoint y: 188, endPoint x: 81, endPoint y: 189, distance: 137.0
click at [81, 189] on app-root "**********" at bounding box center [468, 216] width 936 height 433
click at [132, 70] on span "Issue" at bounding box center [135, 71] width 16 height 10
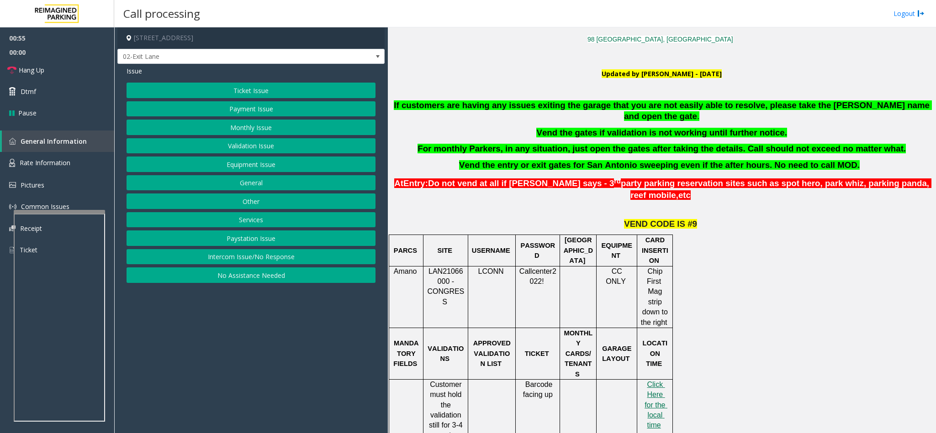
click at [239, 133] on button "Monthly Issue" at bounding box center [251, 128] width 249 height 16
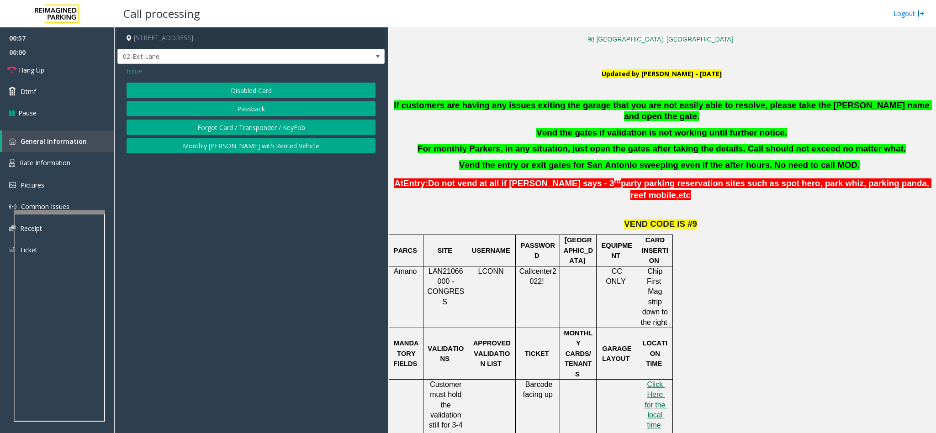
click at [232, 83] on button "Disabled Card" at bounding box center [251, 91] width 249 height 16
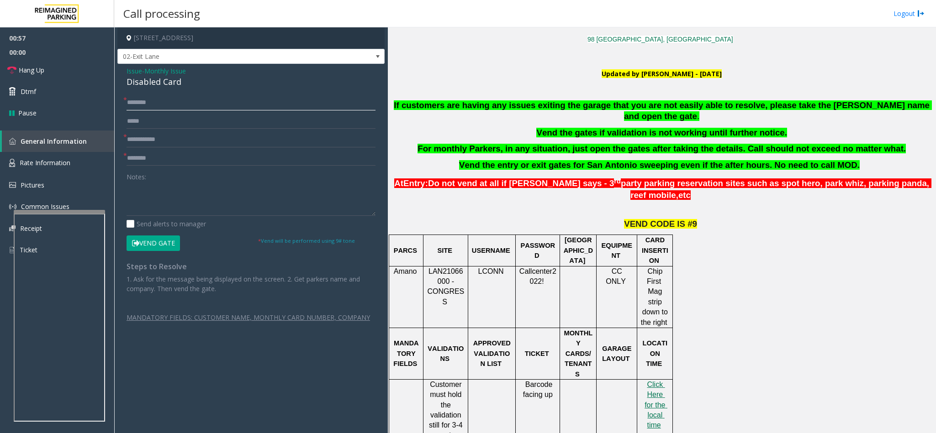
click at [143, 104] on input "text" at bounding box center [251, 103] width 249 height 16
type input "**********"
type input "**"
click at [156, 195] on textarea at bounding box center [251, 199] width 249 height 34
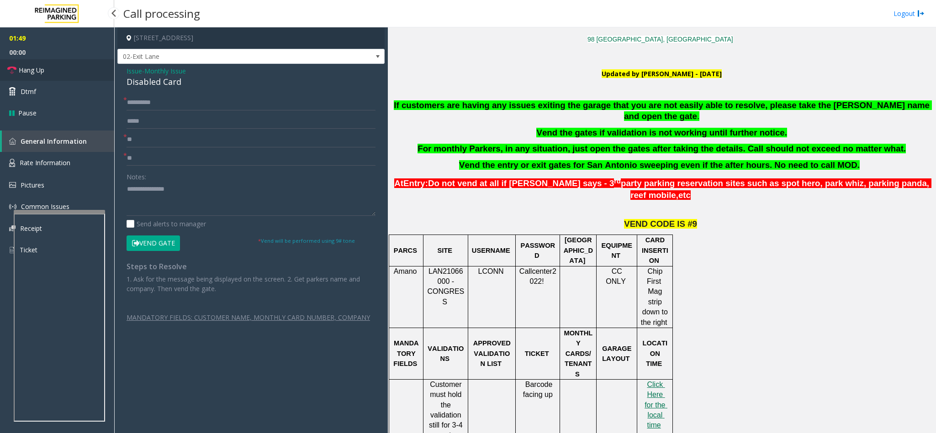
click at [33, 67] on span "Hang Up" at bounding box center [32, 70] width 26 height 10
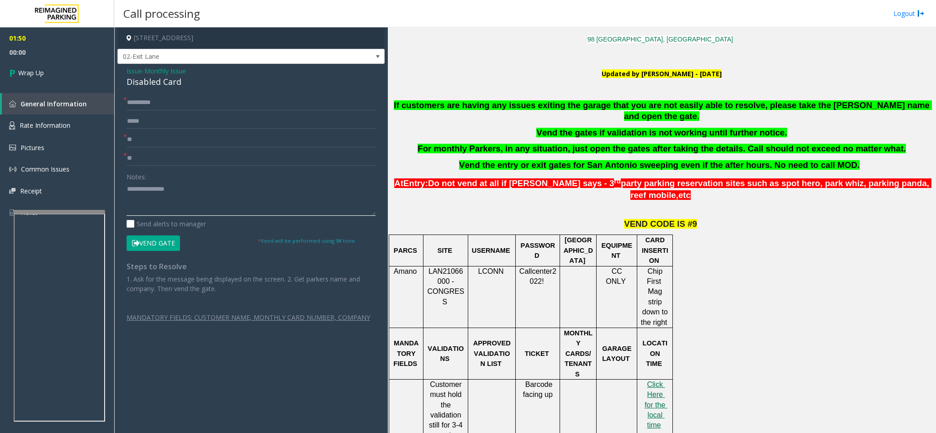
click at [179, 188] on textarea at bounding box center [251, 199] width 249 height 34
type textarea "**********"
click at [90, 81] on link "Wrap Up" at bounding box center [57, 72] width 114 height 27
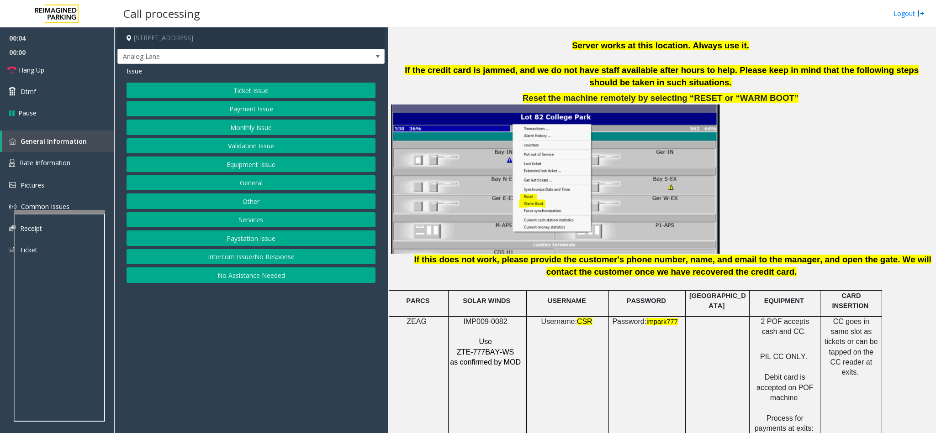
scroll to position [1233, 0]
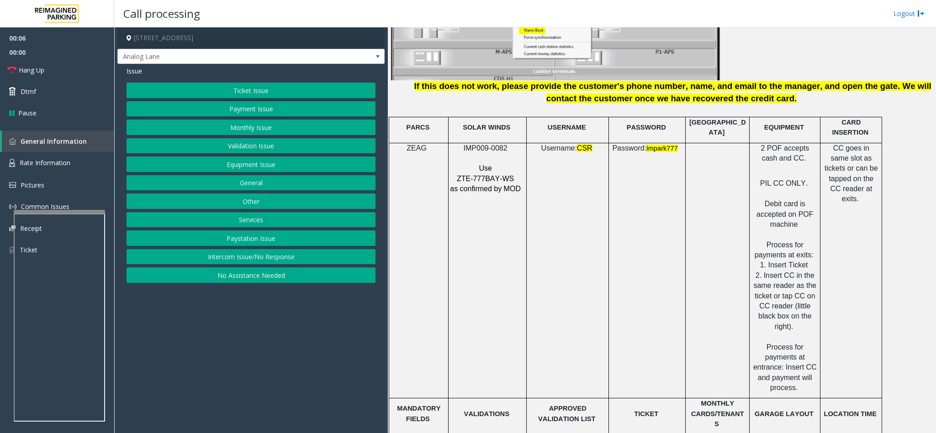
click at [476, 144] on span "IMP009-0082" at bounding box center [486, 148] width 44 height 8
copy p "IMP009-0082"
click at [232, 162] on button "Equipment Issue" at bounding box center [251, 165] width 249 height 16
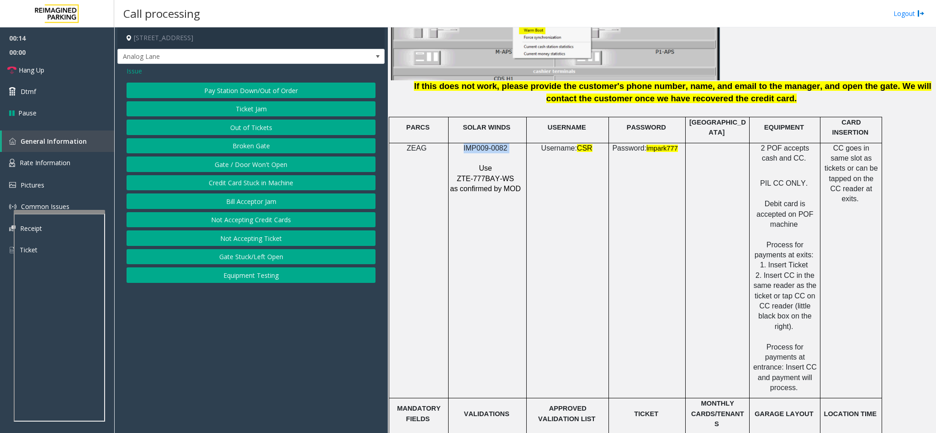
click at [232, 163] on button "Gate / Door Won't Open" at bounding box center [251, 165] width 249 height 16
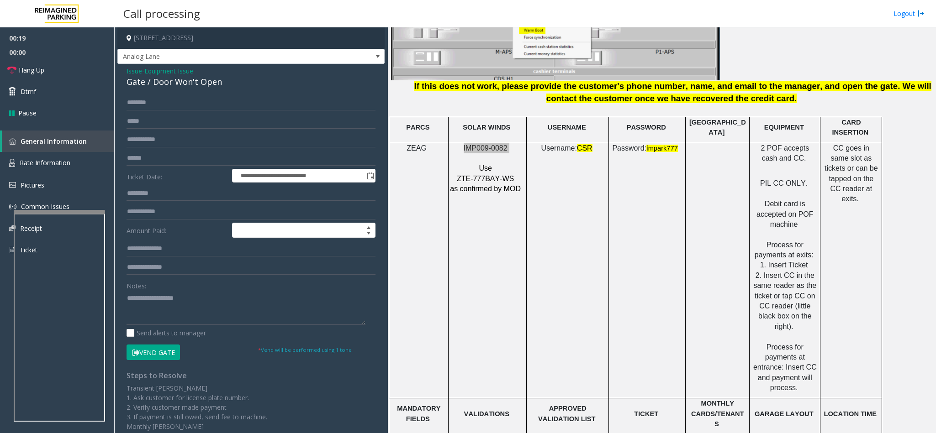
scroll to position [1302, 0]
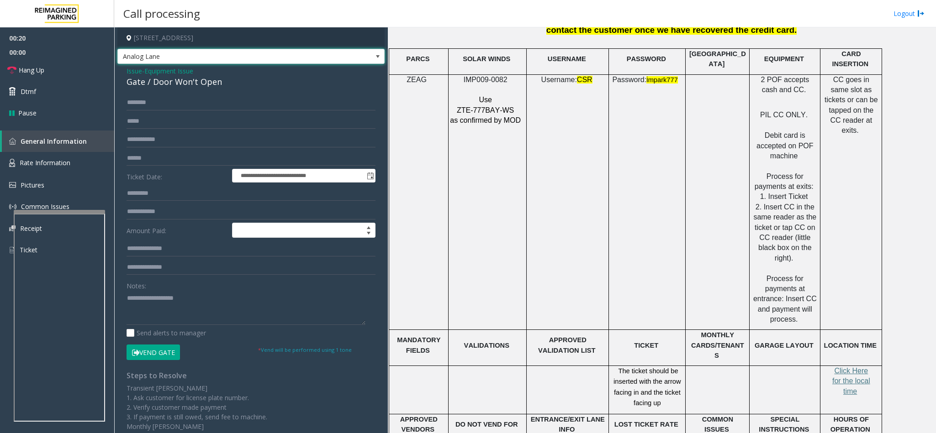
click at [229, 56] on span "Analog Lane" at bounding box center [224, 56] width 213 height 15
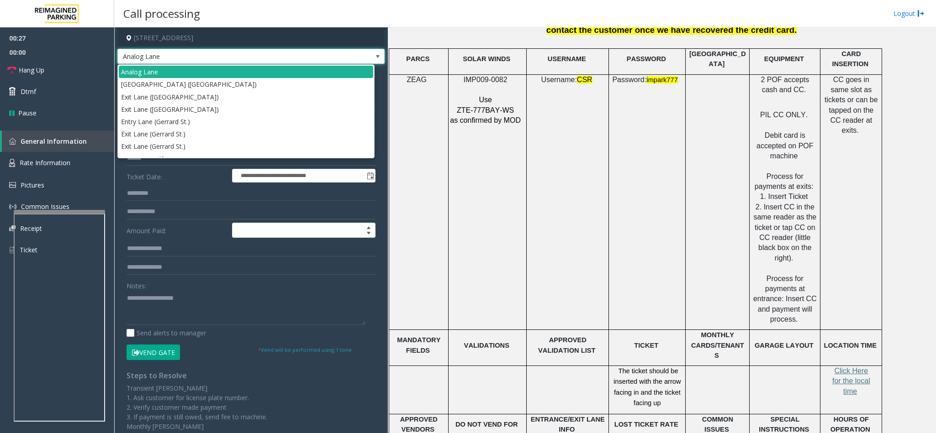
click at [468, 183] on td "IMP009-0082 Use ZTE-777BAY-WS as confirmed by MOD" at bounding box center [487, 202] width 78 height 256
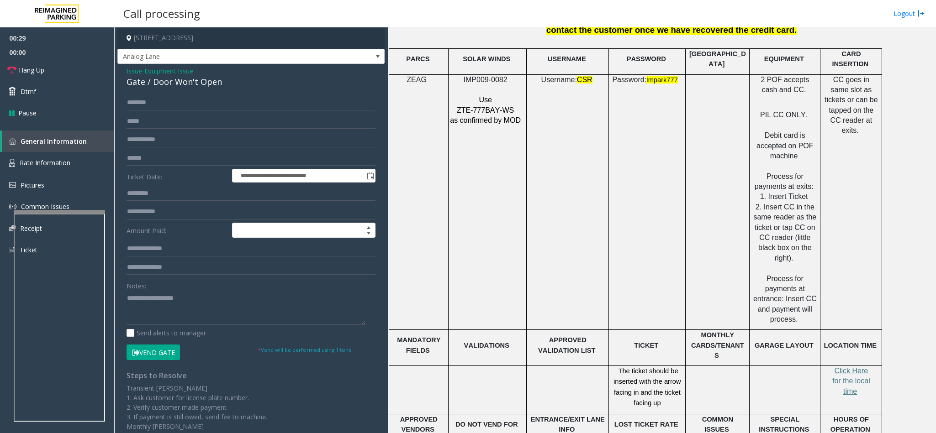
click at [131, 69] on span "Issue" at bounding box center [135, 71] width 16 height 10
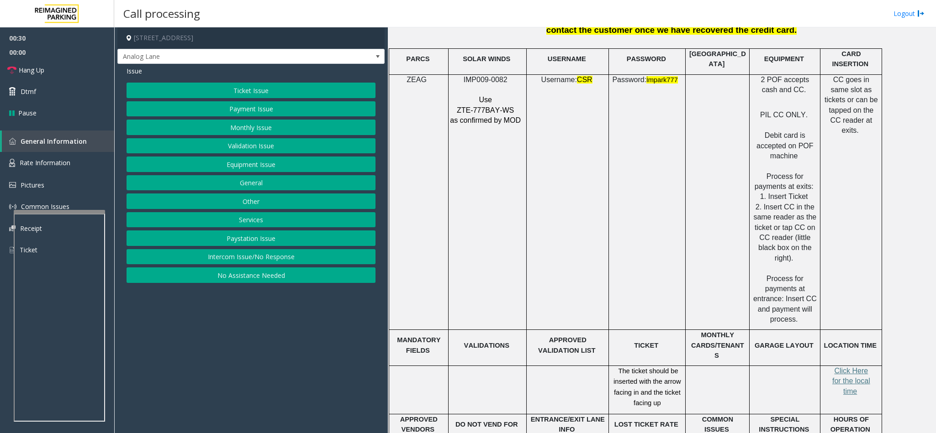
click at [258, 171] on button "Equipment Issue" at bounding box center [251, 165] width 249 height 16
click at [251, 165] on button "Gate / Door Won't Open" at bounding box center [251, 165] width 249 height 16
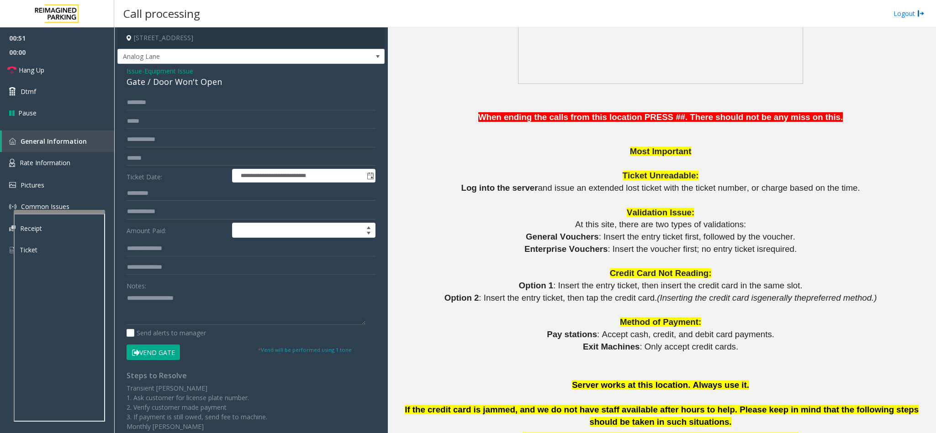
scroll to position [754, 0]
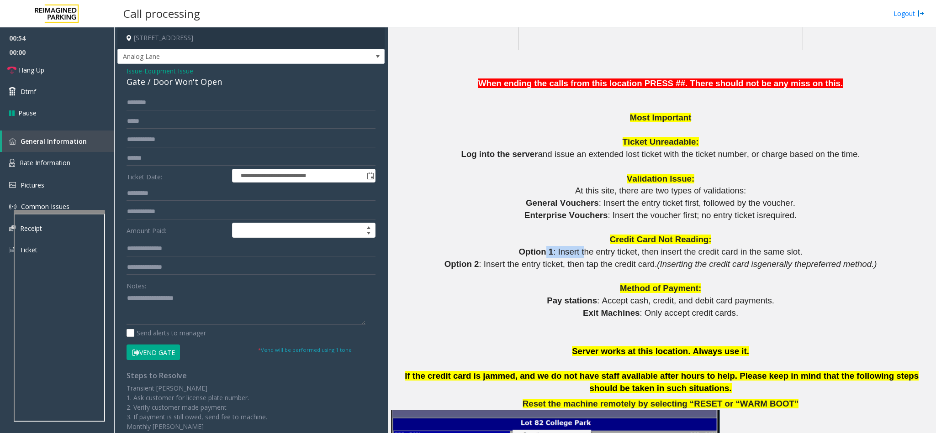
drag, startPoint x: 548, startPoint y: 242, endPoint x: 585, endPoint y: 243, distance: 36.5
click at [585, 246] on p "Option 1 : Insert the entry ticket, then insert the credit card in the same slo…" at bounding box center [661, 252] width 541 height 12
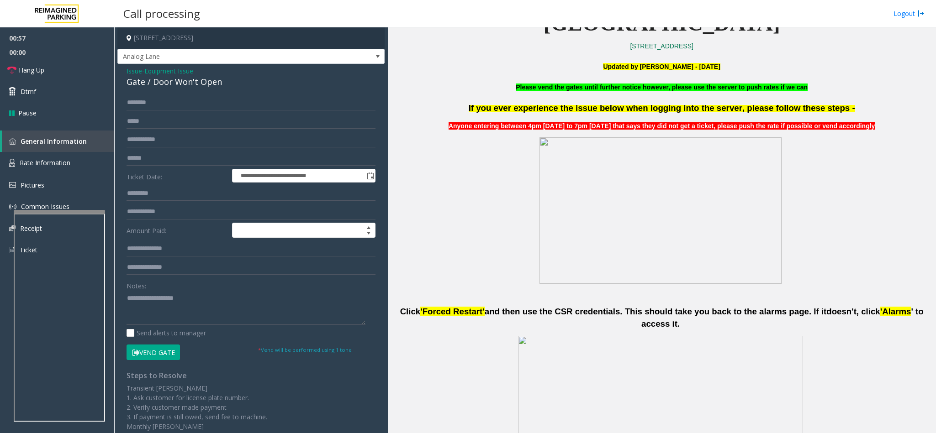
scroll to position [274, 0]
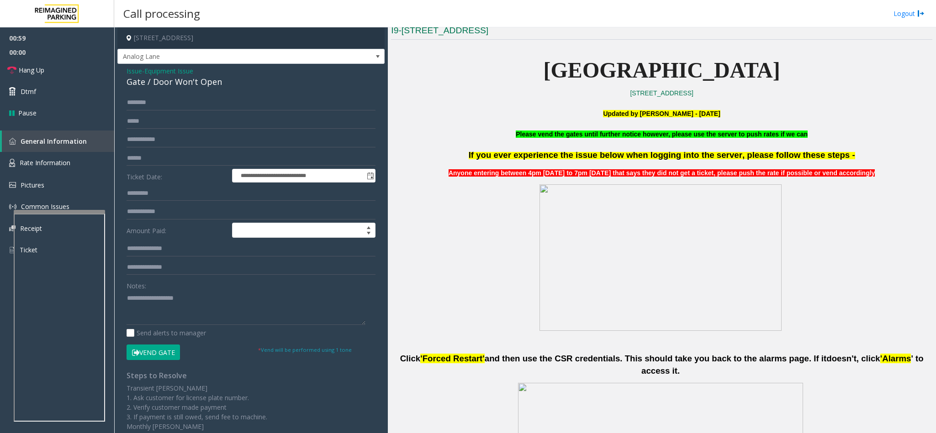
click at [140, 346] on button "Vend Gate" at bounding box center [153, 353] width 53 height 16
click at [148, 300] on textarea at bounding box center [246, 308] width 239 height 34
click at [65, 70] on link "Hang Up" at bounding box center [57, 69] width 114 height 21
click at [244, 300] on textarea at bounding box center [246, 308] width 239 height 34
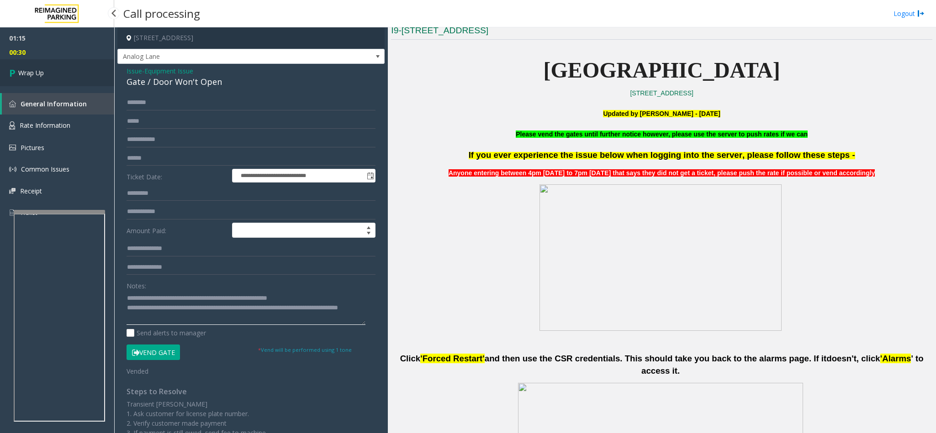
type textarea "**********"
click at [67, 69] on link "Wrap Up" at bounding box center [57, 72] width 114 height 27
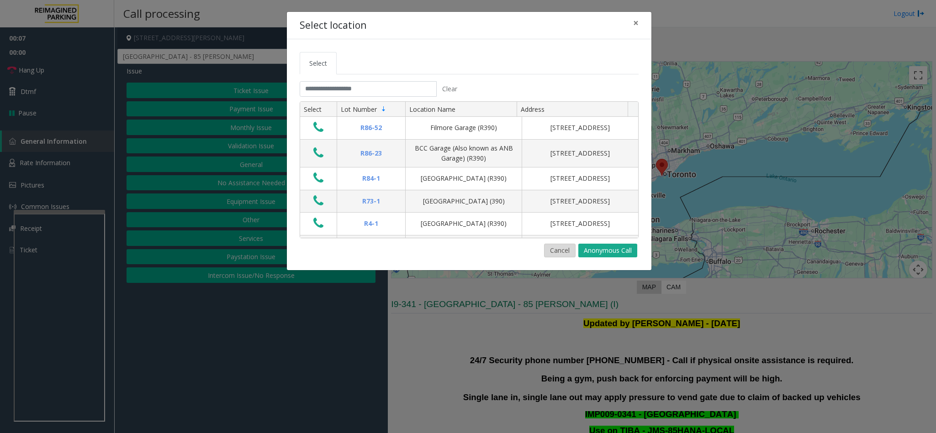
click at [552, 256] on button "Cancel" at bounding box center [560, 251] width 32 height 14
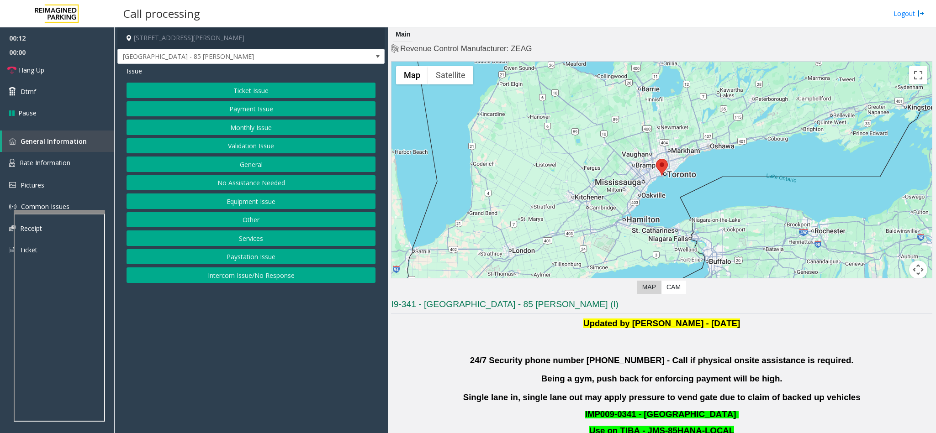
click at [247, 241] on button "Services" at bounding box center [251, 239] width 249 height 16
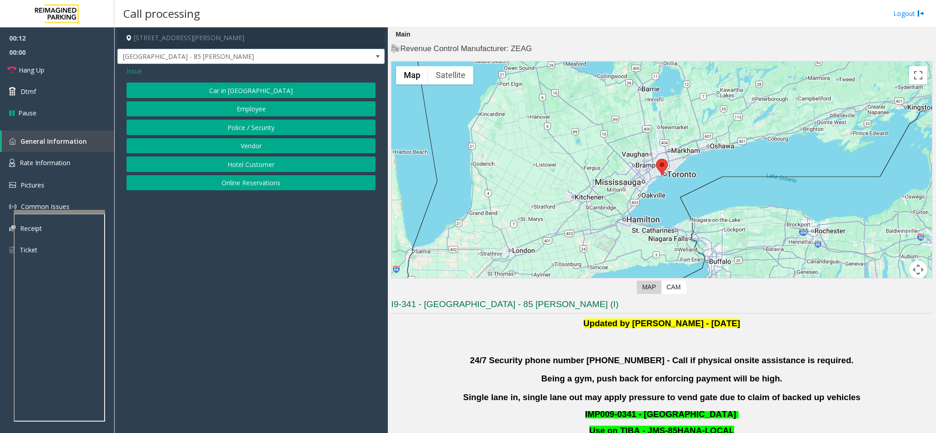
click at [255, 129] on button "Police / Security" at bounding box center [251, 128] width 249 height 16
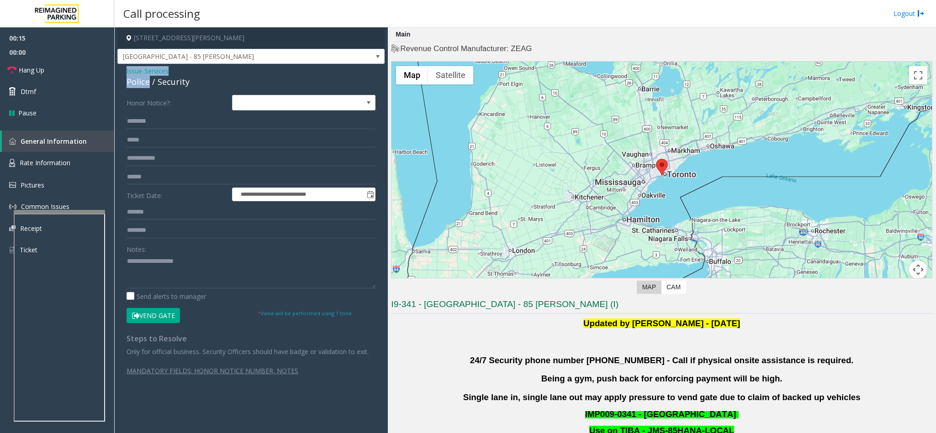
drag, startPoint x: 150, startPoint y: 82, endPoint x: 118, endPoint y: 74, distance: 33.0
click at [118, 74] on div "**********" at bounding box center [250, 229] width 267 height 330
click at [159, 276] on textarea at bounding box center [251, 271] width 249 height 34
type textarea "**********"
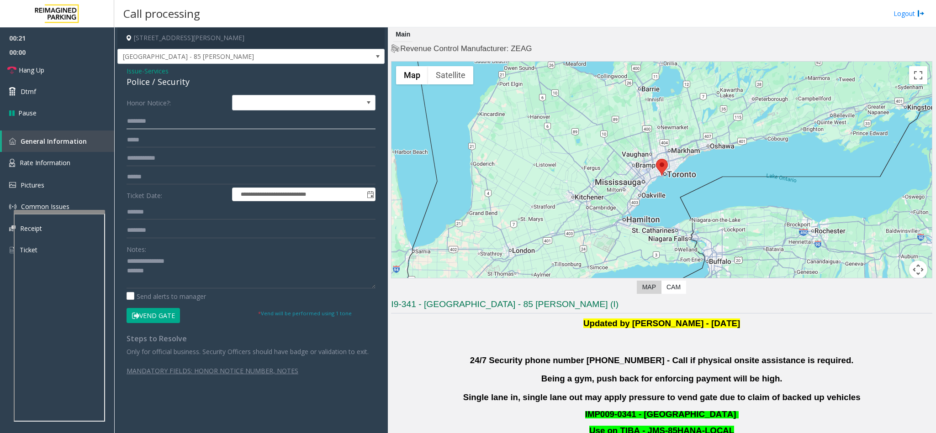
click at [136, 119] on input "text" at bounding box center [251, 122] width 249 height 16
type input "*****"
click at [164, 161] on input "text" at bounding box center [251, 159] width 249 height 16
type input "*****"
click at [165, 314] on button "Vend Gate" at bounding box center [153, 316] width 53 height 16
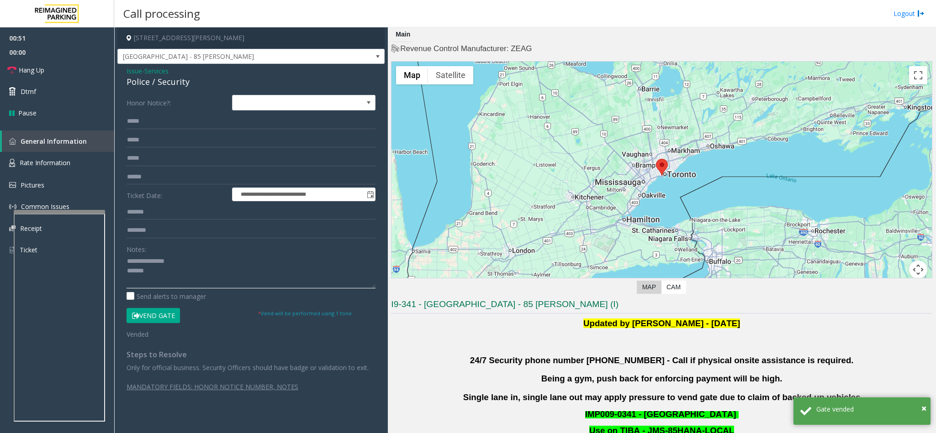
click at [128, 270] on textarea at bounding box center [251, 271] width 249 height 34
click at [77, 73] on link "Hang Up" at bounding box center [57, 69] width 114 height 21
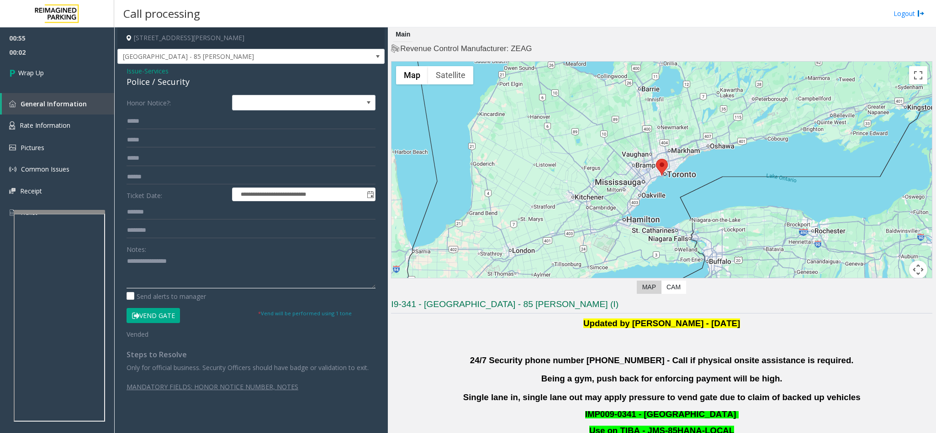
click at [155, 260] on textarea at bounding box center [251, 271] width 249 height 34
click at [203, 270] on textarea at bounding box center [251, 271] width 249 height 34
type textarea "**********"
click at [45, 67] on link "Wrap Up" at bounding box center [57, 72] width 114 height 27
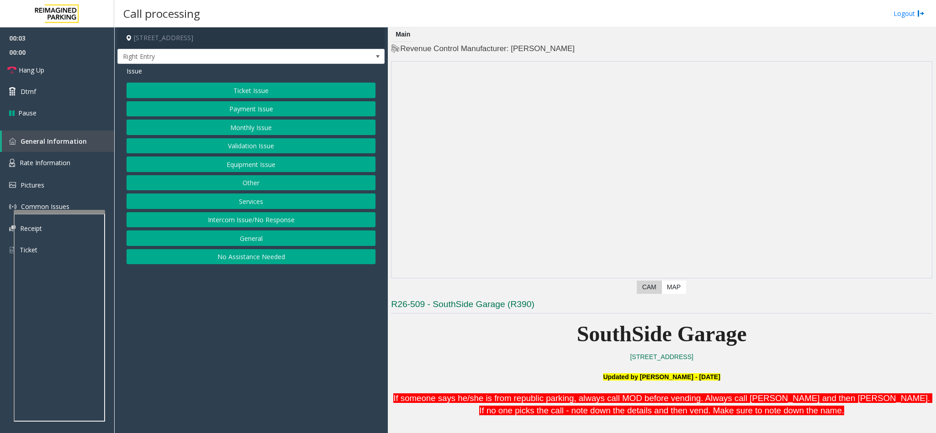
scroll to position [206, 0]
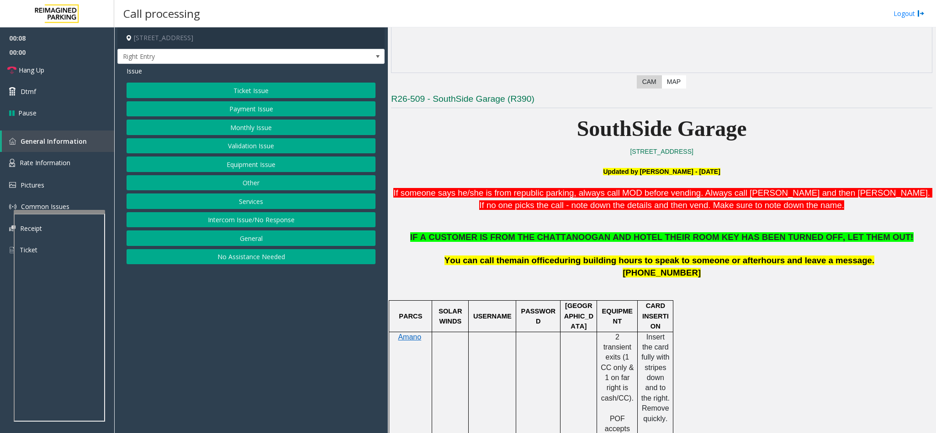
click at [216, 168] on button "Equipment Issue" at bounding box center [251, 165] width 249 height 16
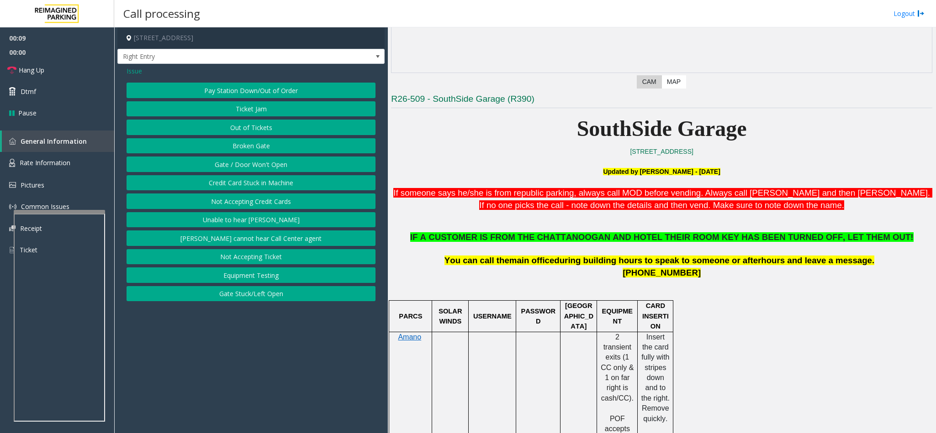
click at [221, 170] on button "Gate / Door Won't Open" at bounding box center [251, 165] width 249 height 16
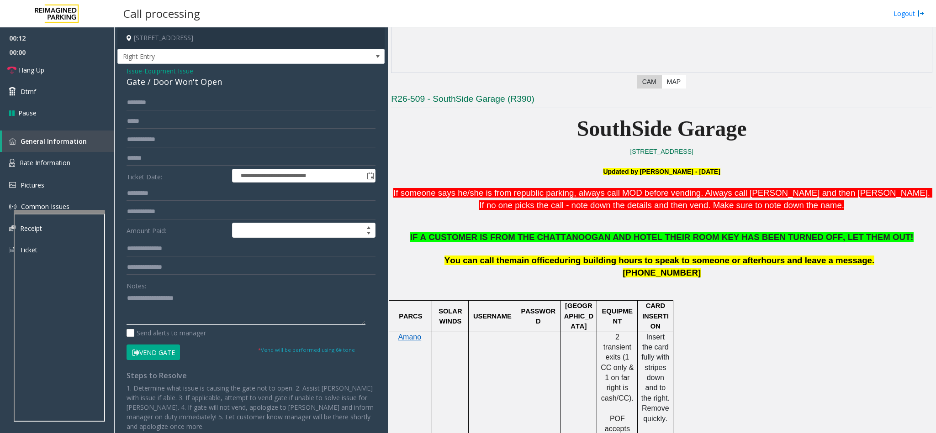
click at [133, 300] on textarea at bounding box center [246, 308] width 239 height 34
type textarea "*"
click at [132, 71] on span "Issue" at bounding box center [135, 71] width 16 height 10
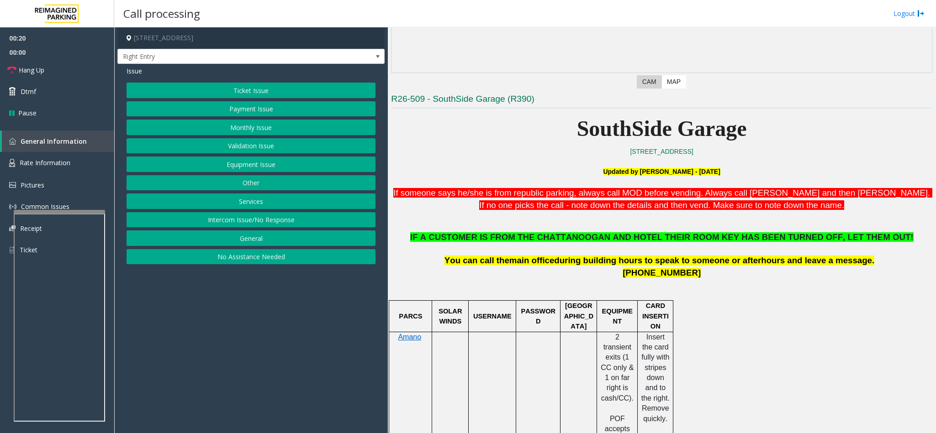
click at [276, 166] on button "Equipment Issue" at bounding box center [251, 165] width 249 height 16
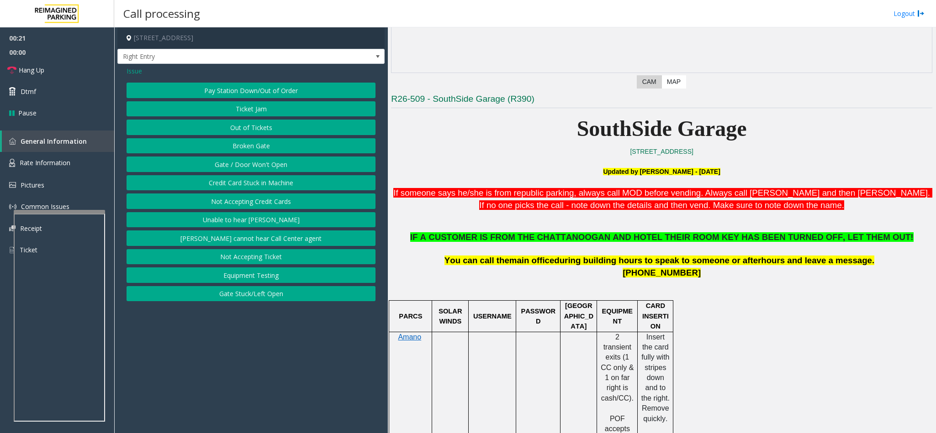
click at [265, 128] on button "Out of Tickets" at bounding box center [251, 128] width 249 height 16
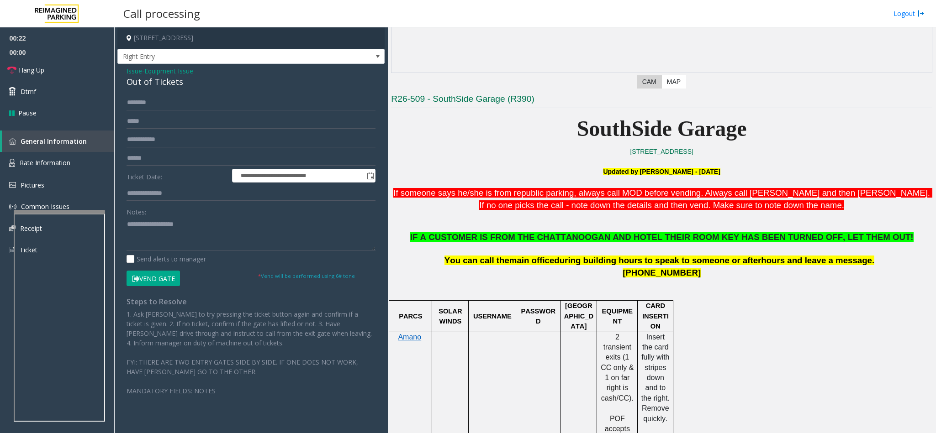
click at [138, 73] on span "Issue" at bounding box center [135, 71] width 16 height 10
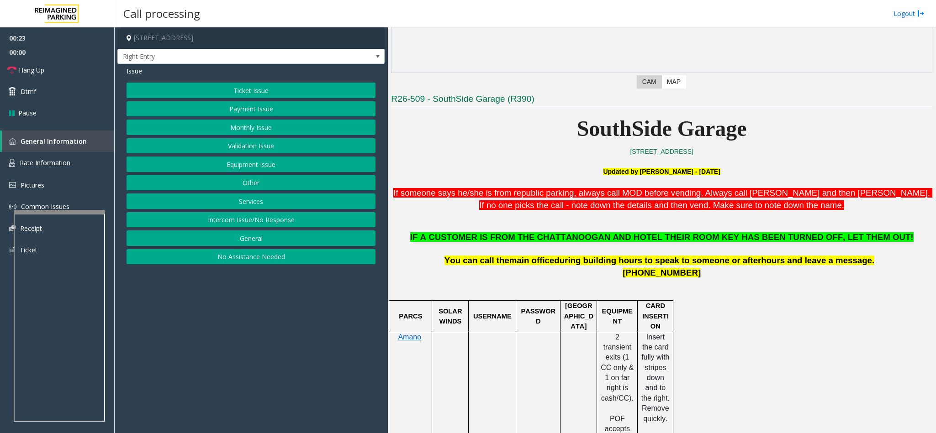
click at [235, 161] on button "Equipment Issue" at bounding box center [251, 165] width 249 height 16
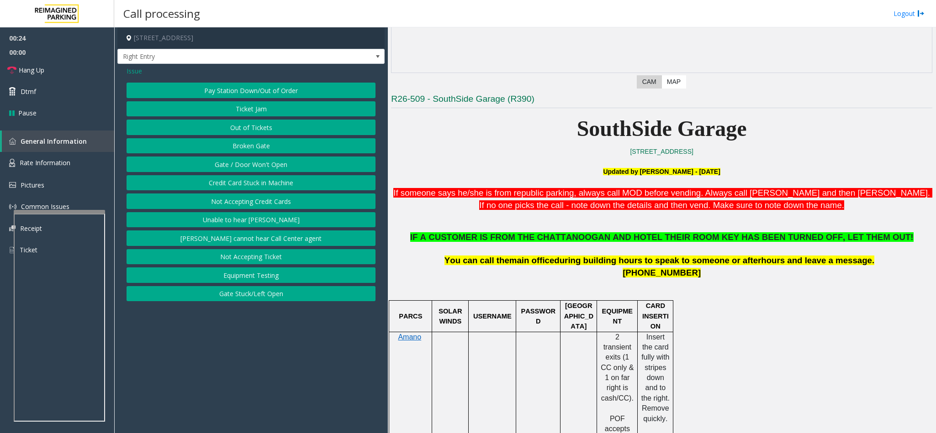
click at [251, 109] on button "Ticket Jam" at bounding box center [251, 109] width 249 height 16
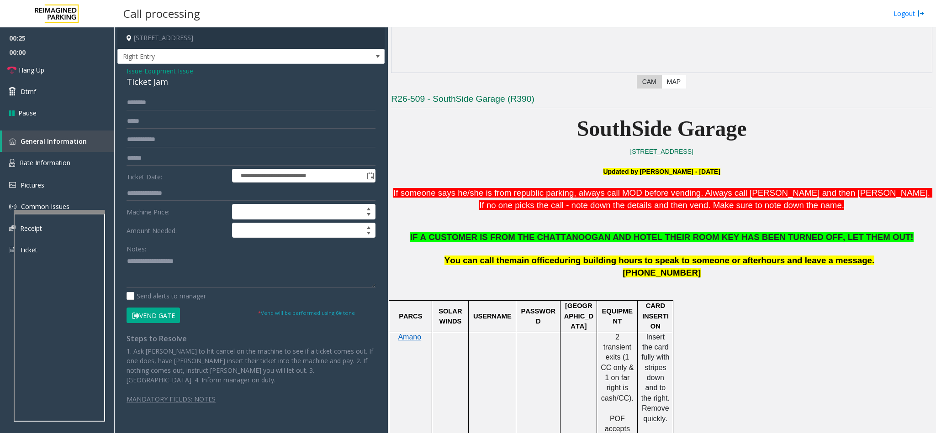
click at [127, 81] on div "Ticket Jam" at bounding box center [251, 82] width 249 height 12
click at [148, 318] on button "Vend Gate" at bounding box center [153, 316] width 53 height 16
click at [125, 256] on div "**********" at bounding box center [251, 254] width 263 height 319
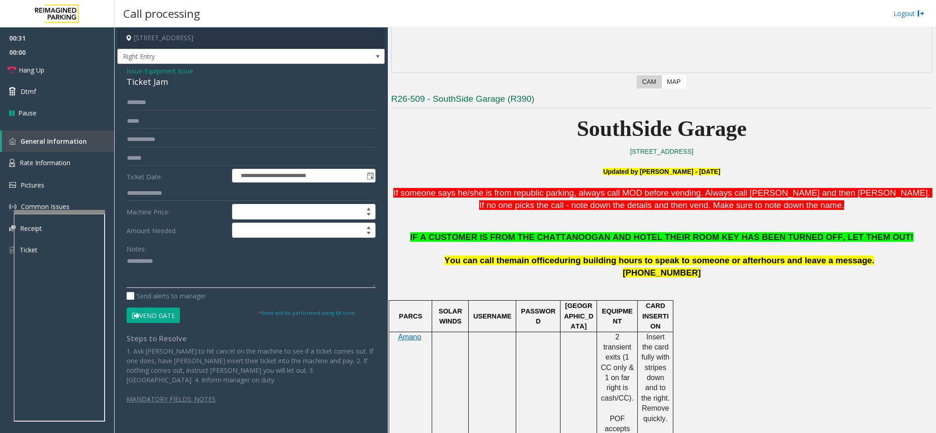
click at [127, 262] on textarea at bounding box center [251, 271] width 249 height 34
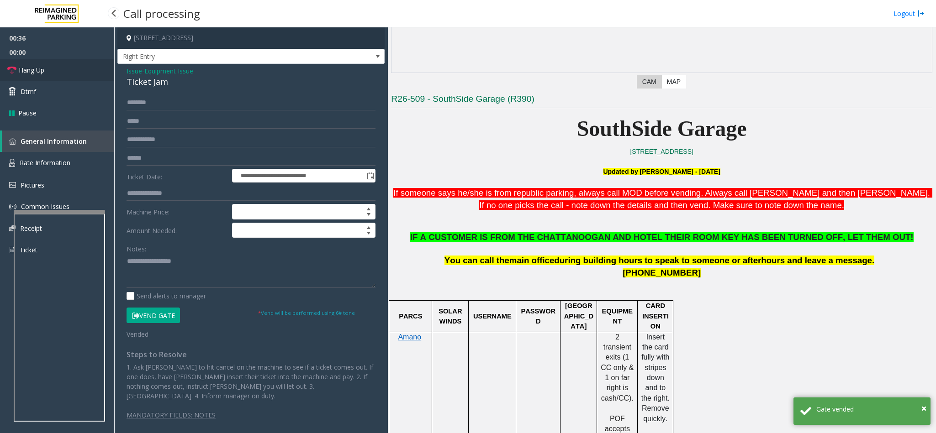
click at [55, 66] on link "Hang Up" at bounding box center [57, 69] width 114 height 21
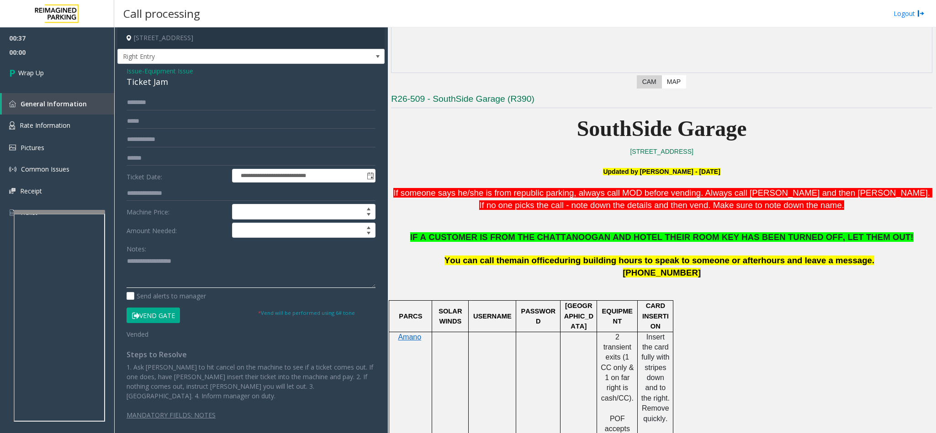
drag, startPoint x: 182, startPoint y: 262, endPoint x: 188, endPoint y: 267, distance: 8.1
click at [188, 267] on textarea at bounding box center [251, 271] width 249 height 34
type textarea "**********"
click at [52, 66] on link "Wrap Up" at bounding box center [57, 72] width 114 height 27
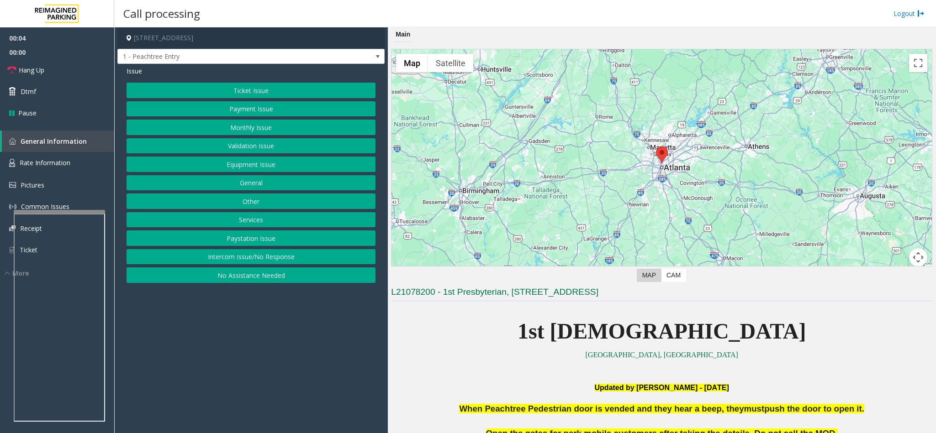
click at [265, 279] on button "No Assistance Needed" at bounding box center [251, 276] width 249 height 16
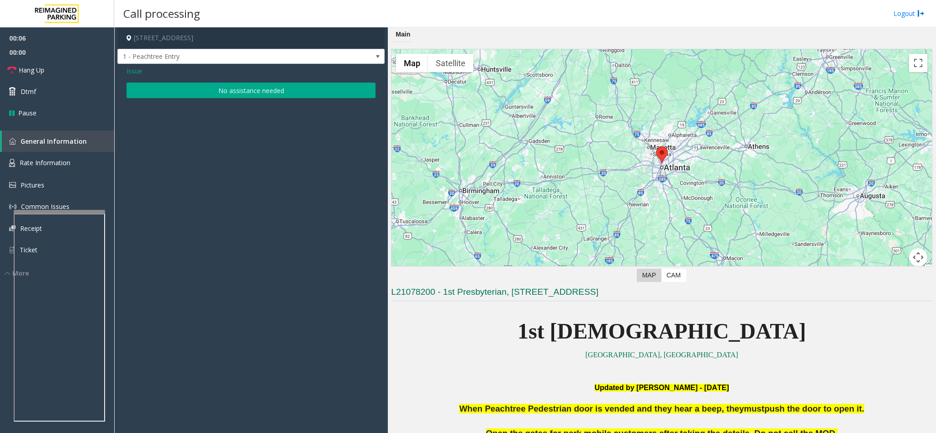
click at [192, 85] on button "No assistance needed" at bounding box center [251, 91] width 249 height 16
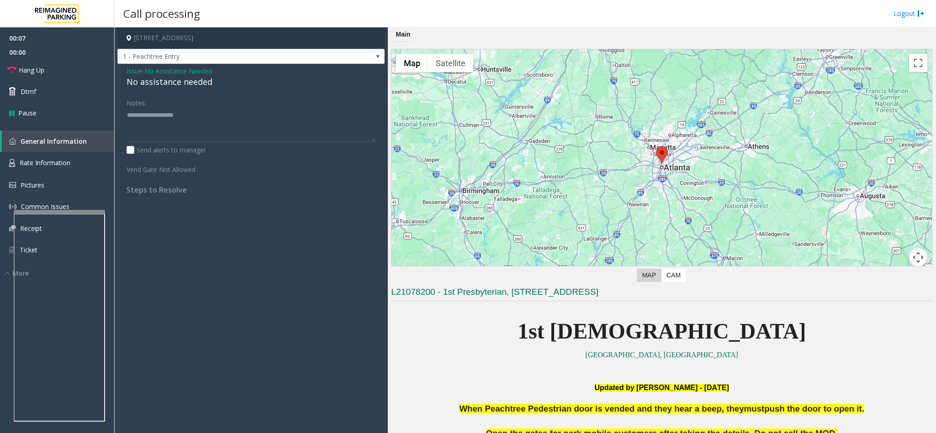
click at [159, 81] on div "No assistance needed" at bounding box center [251, 82] width 249 height 12
type textarea "**********"
click at [95, 68] on link "Hang Up" at bounding box center [57, 69] width 114 height 21
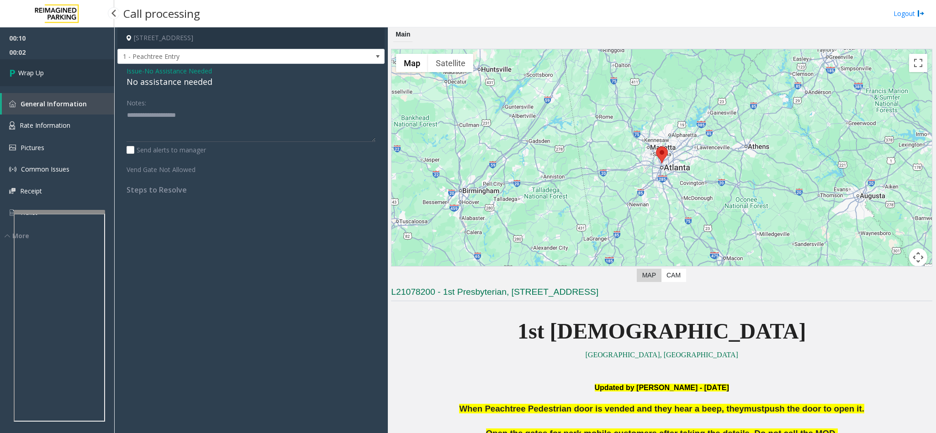
click at [99, 61] on link "Wrap Up" at bounding box center [57, 72] width 114 height 27
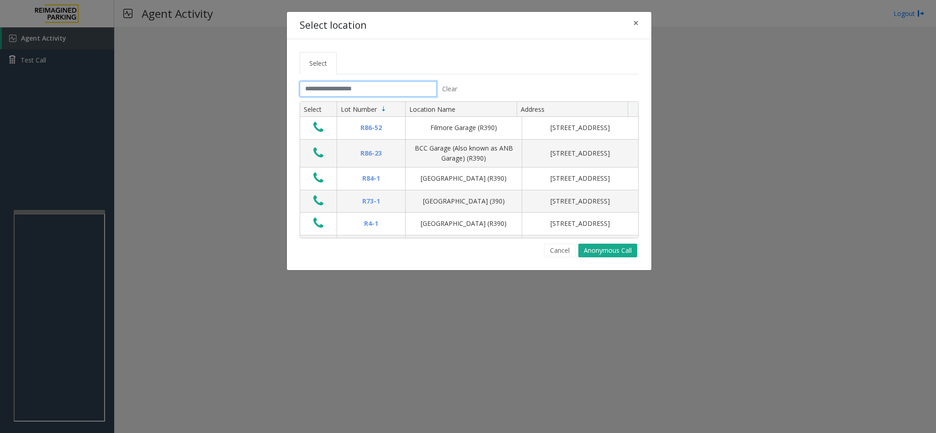
click at [314, 90] on input "text" at bounding box center [368, 89] width 137 height 16
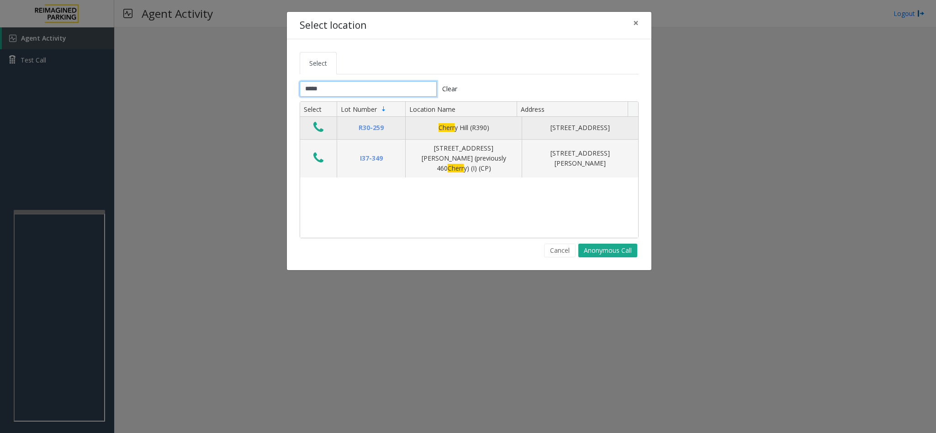
type input "*****"
click at [313, 129] on icon "Data table" at bounding box center [318, 127] width 10 height 13
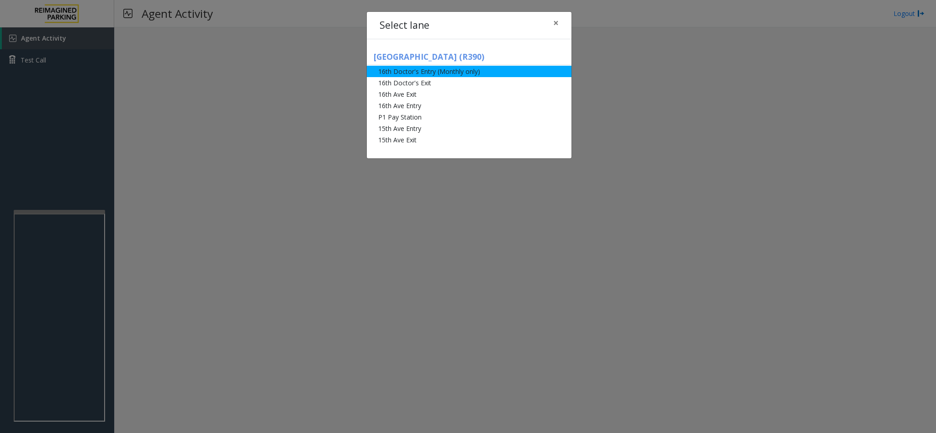
click at [409, 70] on li "16th Doctor's Entry (Monthly only)" at bounding box center [469, 71] width 205 height 11
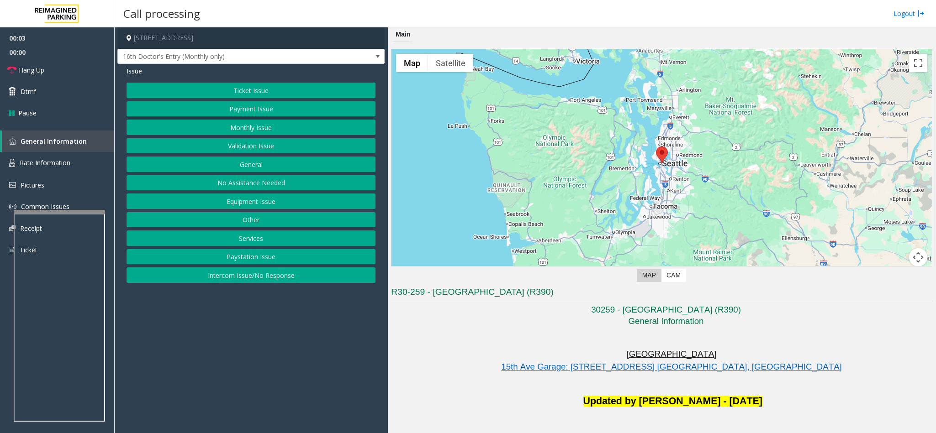
click at [242, 125] on button "Monthly Issue" at bounding box center [251, 128] width 249 height 16
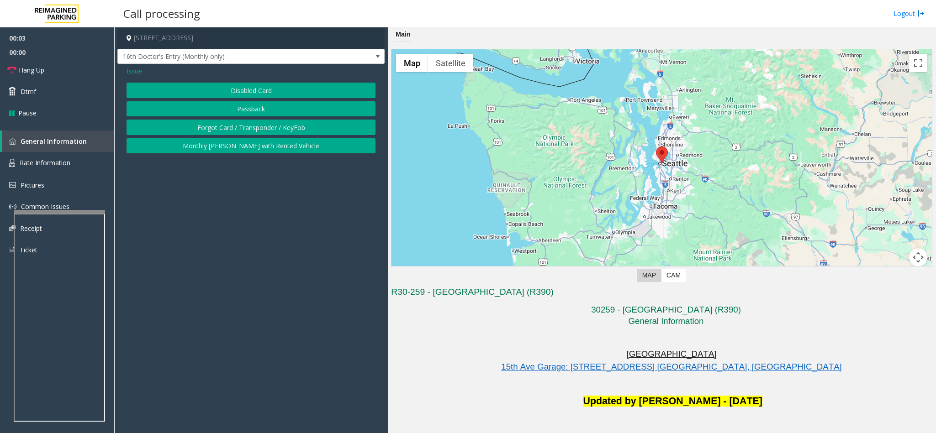
click at [241, 89] on button "Disabled Card" at bounding box center [251, 91] width 249 height 16
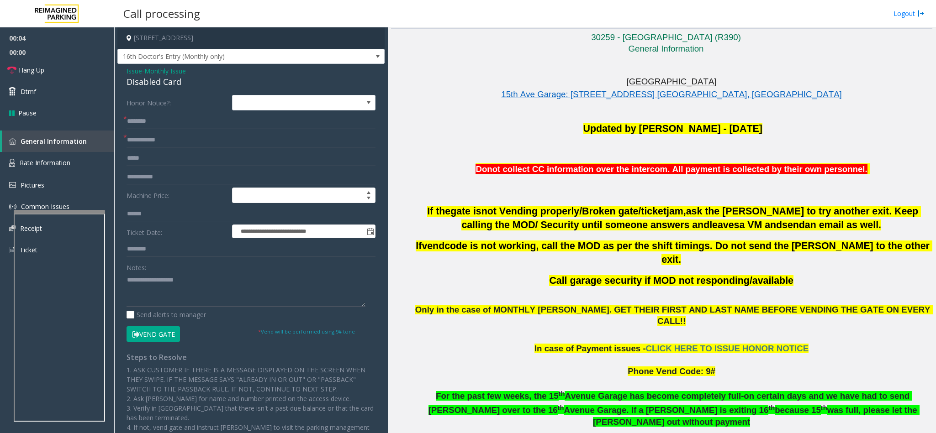
scroll to position [274, 0]
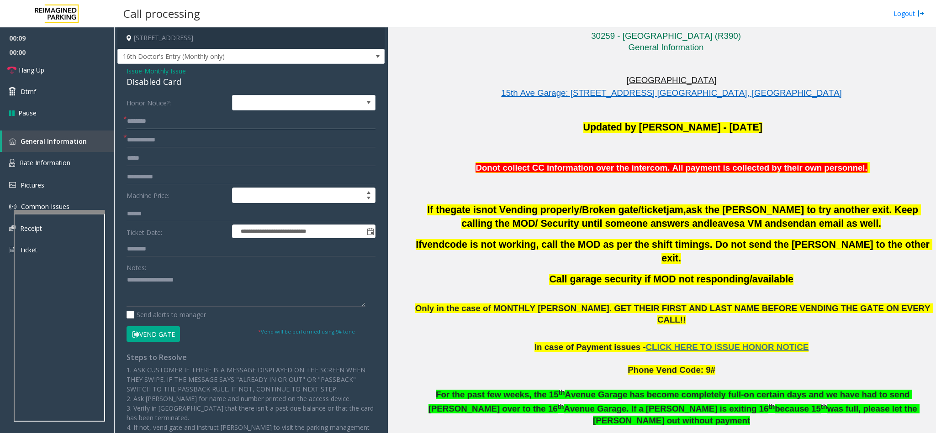
click at [137, 123] on input "text" at bounding box center [251, 122] width 249 height 16
type input "**********"
type input "******"
click at [151, 333] on button "Vend Gate" at bounding box center [153, 335] width 53 height 16
click at [155, 281] on textarea at bounding box center [246, 290] width 239 height 34
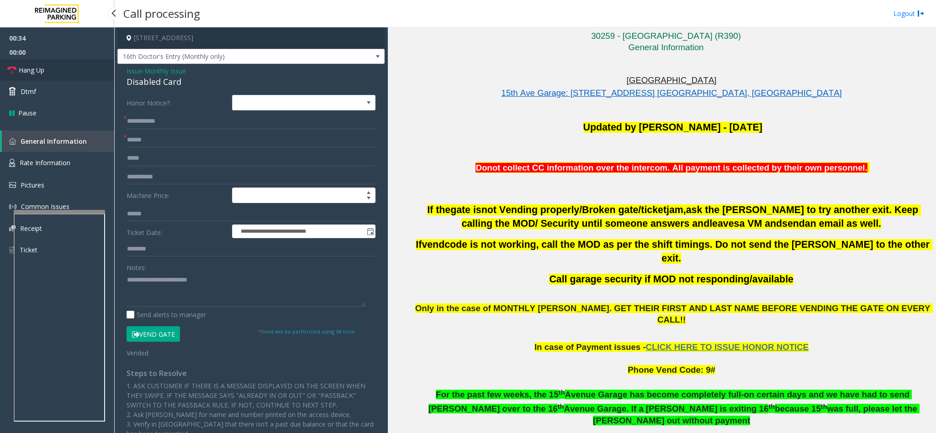
click at [102, 63] on link "Hang Up" at bounding box center [57, 69] width 114 height 21
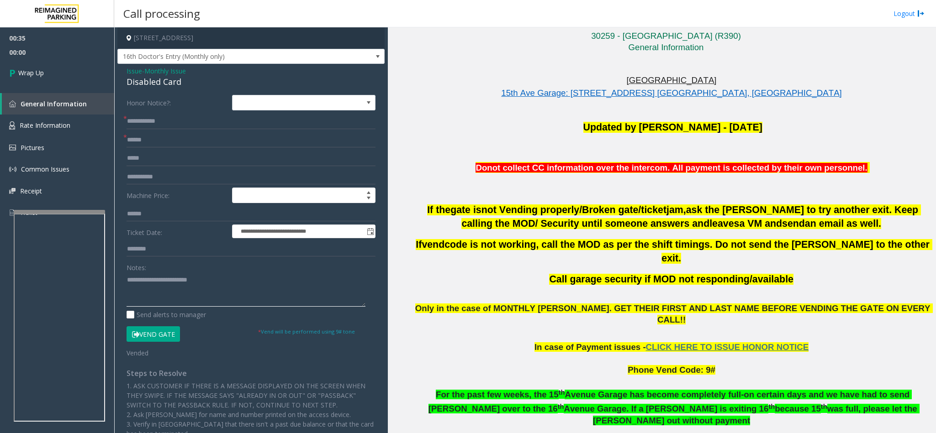
click at [232, 284] on textarea at bounding box center [246, 290] width 239 height 34
click at [639, 304] on span "Only in the case of MONTHLY [PERSON_NAME]. GET THEIR FIRST AND LAST NAME BEFORE…" at bounding box center [673, 314] width 517 height 21
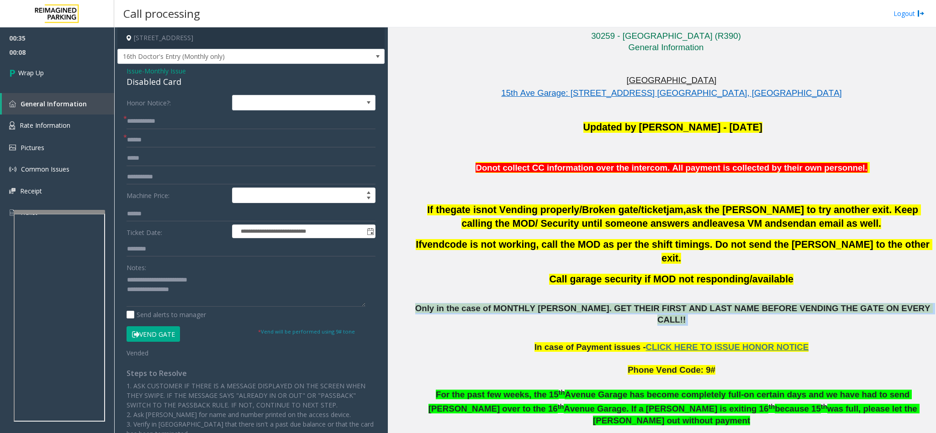
click at [639, 304] on span "Only in the case of MONTHLY [PERSON_NAME]. GET THEIR FIRST AND LAST NAME BEFORE…" at bounding box center [673, 314] width 517 height 21
copy p "Only in the case of MONTHLY [PERSON_NAME]. GET THEIR FIRST AND LAST NAME BEFORE…"
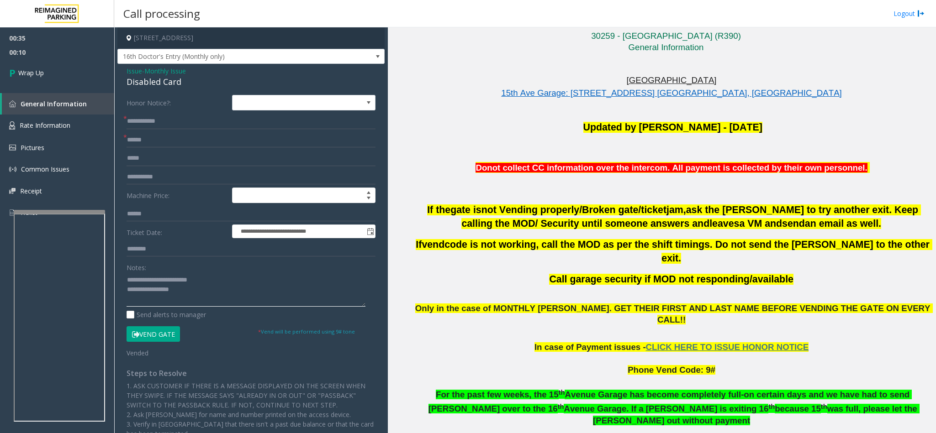
click at [206, 294] on textarea at bounding box center [246, 290] width 239 height 34
paste textarea "**********"
type textarea "**********"
click at [62, 75] on link "Wrap Up" at bounding box center [57, 72] width 114 height 27
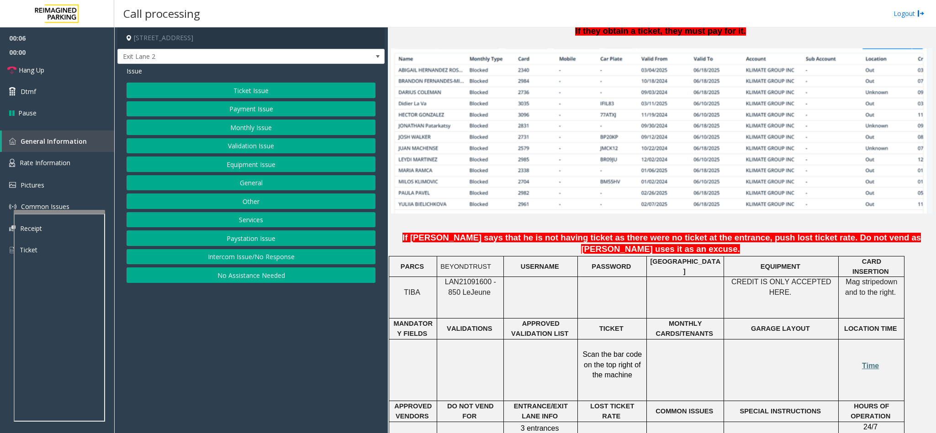
scroll to position [685, 0]
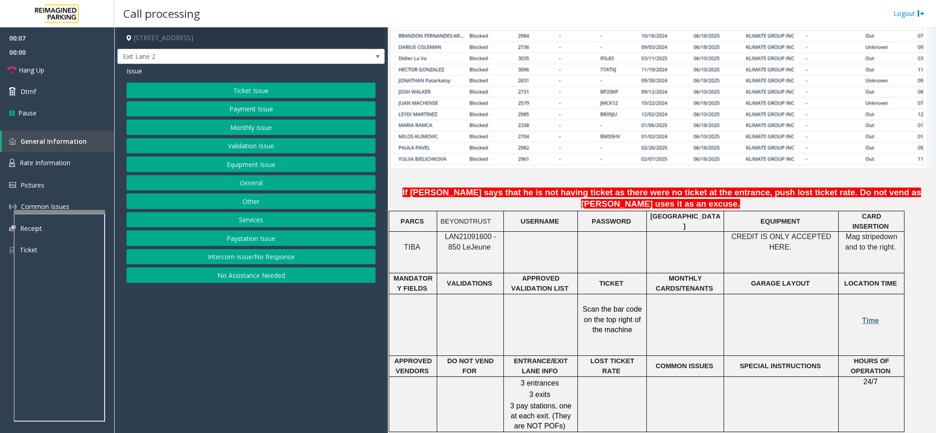
click at [458, 233] on span "LAN21091600 - 850 Le" at bounding box center [470, 242] width 51 height 18
copy span "LAN21091600"
click at [264, 127] on button "Monthly Issue" at bounding box center [251, 128] width 249 height 16
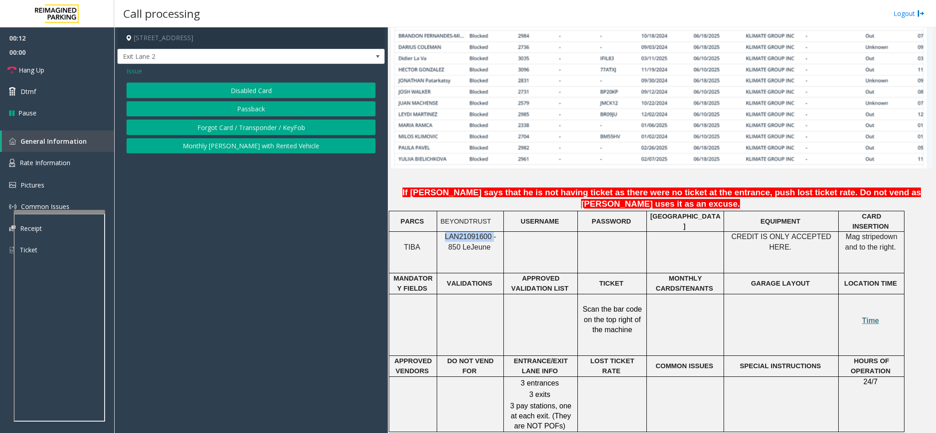
click at [242, 105] on button "Passback" at bounding box center [251, 109] width 249 height 16
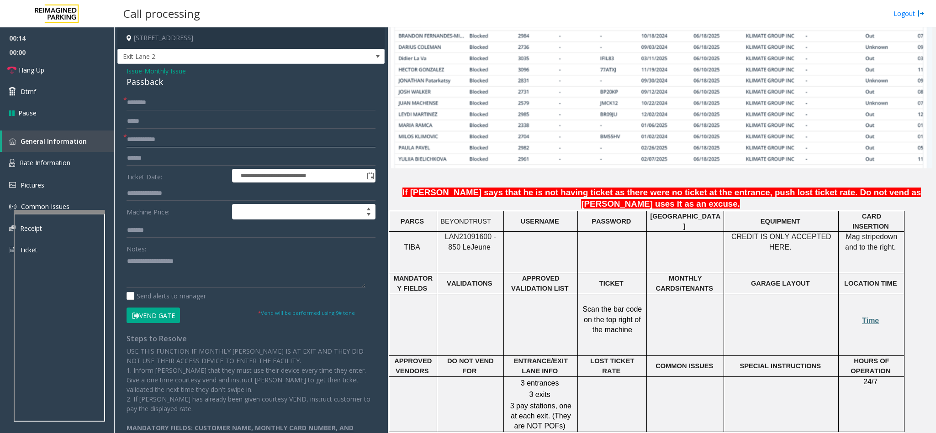
click at [166, 140] on input "text" at bounding box center [251, 140] width 249 height 16
click at [127, 137] on input "text" at bounding box center [251, 140] width 249 height 16
drag, startPoint x: 152, startPoint y: 139, endPoint x: 133, endPoint y: 138, distance: 18.7
click at [133, 138] on input "******" at bounding box center [251, 140] width 249 height 16
type input "****"
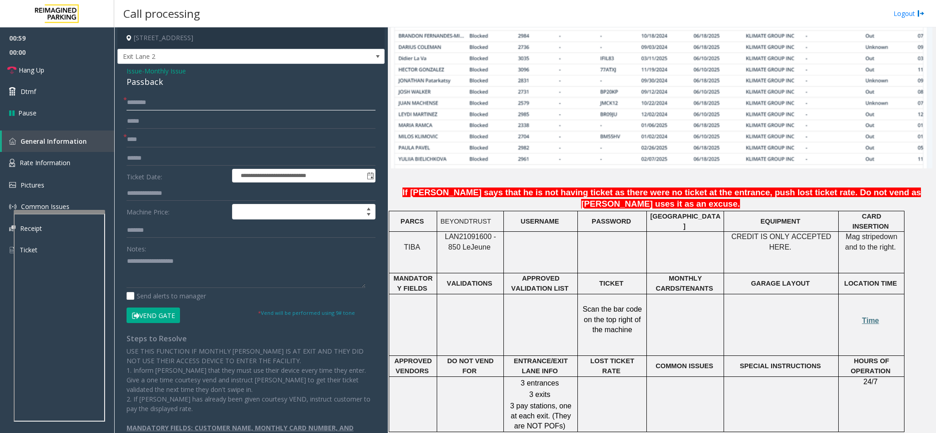
click at [156, 100] on input "text" at bounding box center [251, 103] width 249 height 16
type input "**********"
click at [53, 74] on link "Hang Up" at bounding box center [57, 69] width 114 height 21
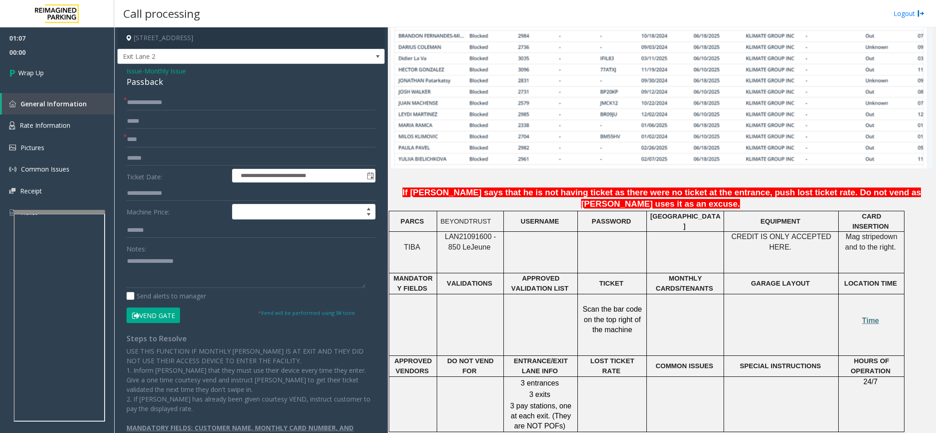
click at [137, 81] on div "Passback" at bounding box center [251, 82] width 249 height 12
click at [127, 261] on textarea at bounding box center [246, 271] width 239 height 34
click at [227, 266] on textarea at bounding box center [246, 271] width 239 height 34
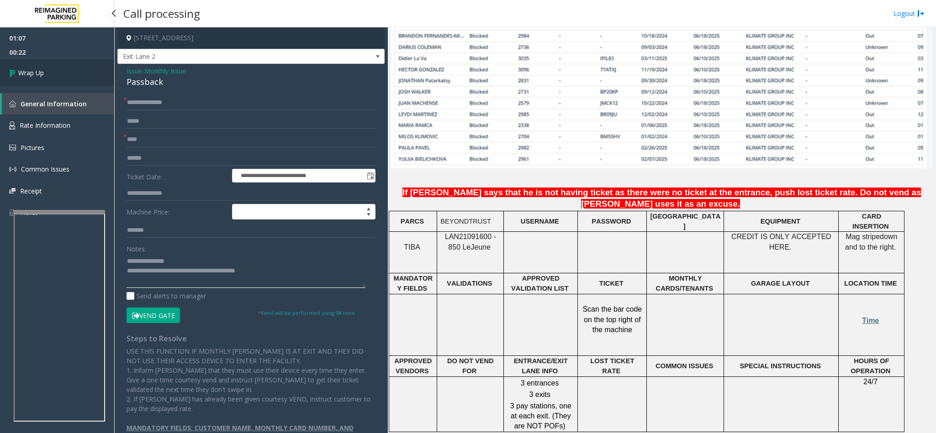
type textarea "**********"
click at [66, 81] on link "Wrap Up" at bounding box center [57, 72] width 114 height 27
